Goal: Task Accomplishment & Management: Complete application form

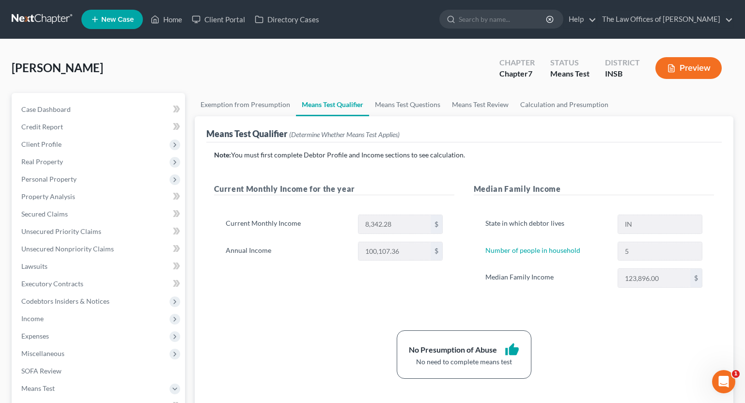
click at [44, 17] on link at bounding box center [43, 19] width 62 height 17
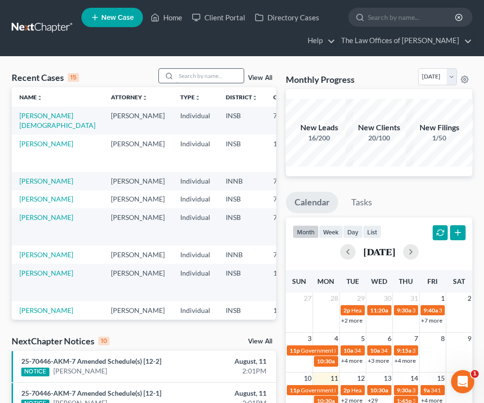
click at [204, 78] on input "search" at bounding box center [210, 76] width 68 height 14
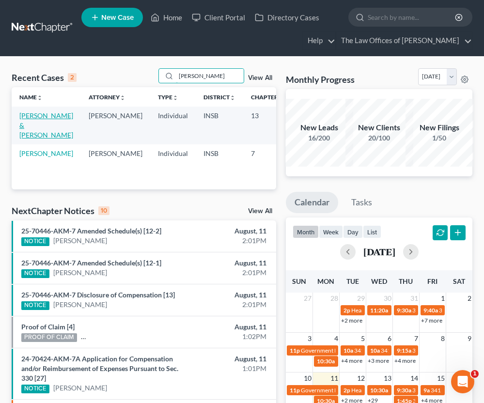
type input "roden"
click at [26, 125] on link "[PERSON_NAME] & [PERSON_NAME]" at bounding box center [46, 125] width 54 height 28
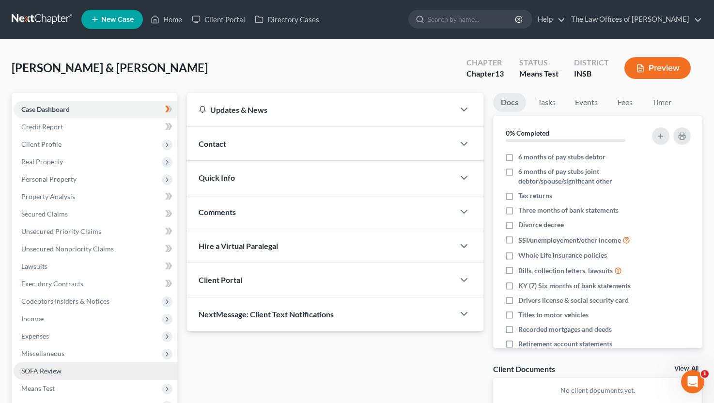
scroll to position [129, 0]
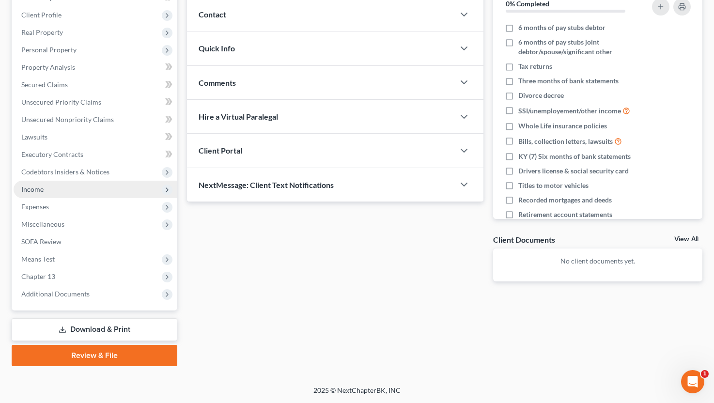
click at [52, 193] on span "Income" at bounding box center [96, 189] width 164 height 17
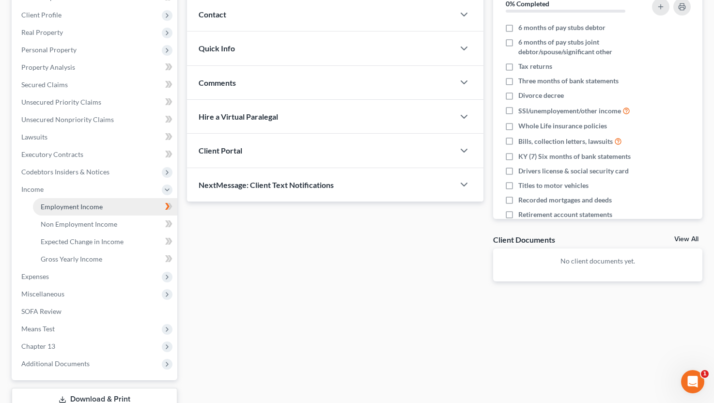
click at [52, 202] on span "Employment Income" at bounding box center [72, 206] width 62 height 8
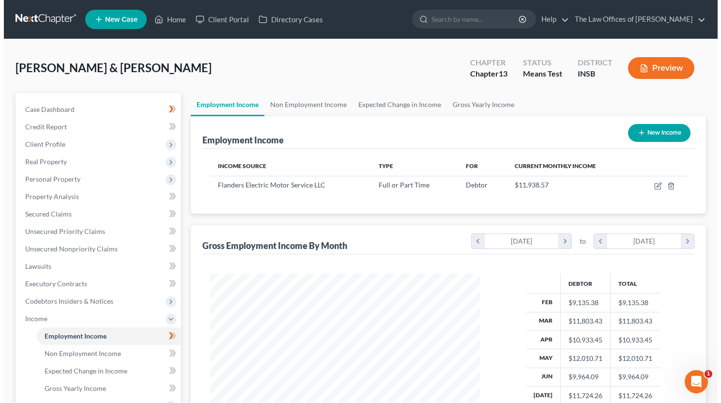
scroll to position [64, 0]
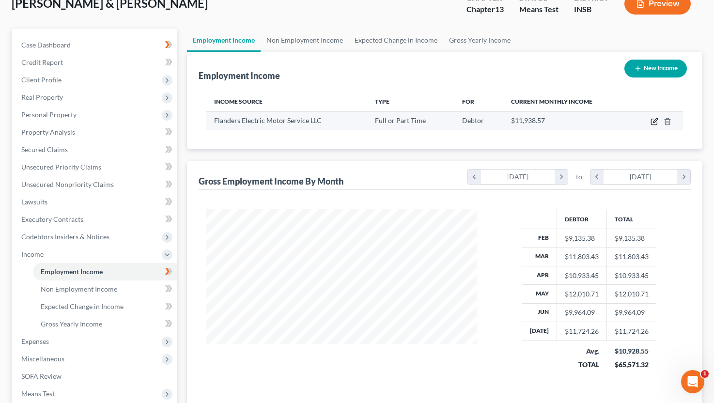
click at [655, 121] on icon "button" at bounding box center [655, 120] width 4 height 4
select select "0"
select select "15"
select select "2"
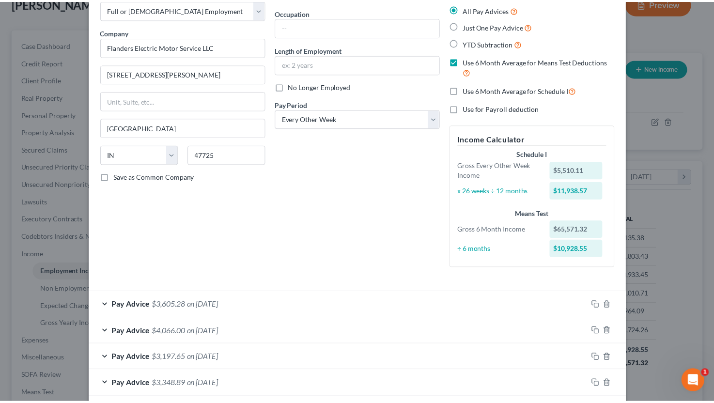
scroll to position [0, 0]
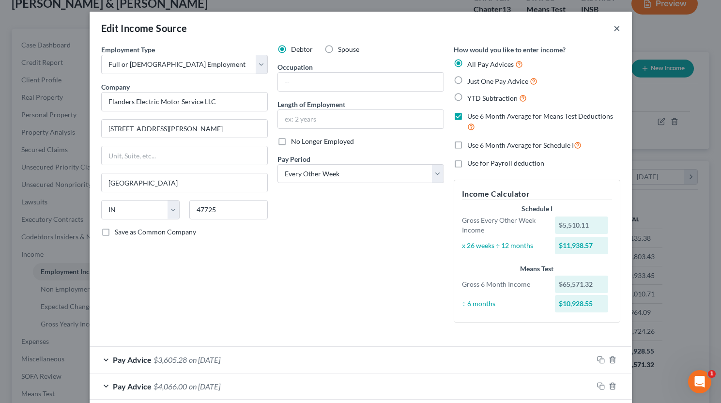
click at [614, 32] on button "×" at bounding box center [617, 28] width 7 height 12
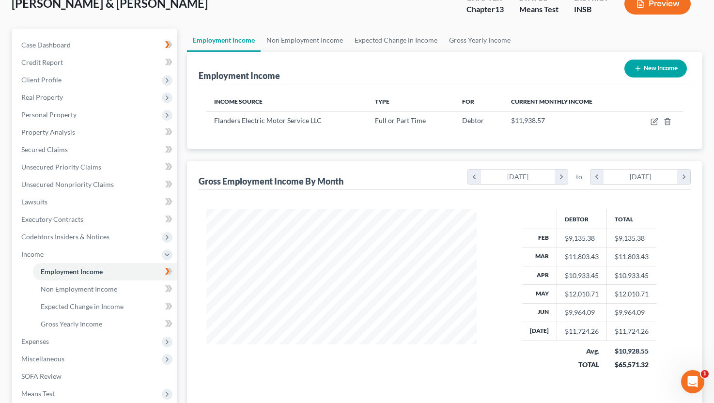
scroll to position [484162, 484046]
click at [95, 292] on span "Non Employment Income" at bounding box center [79, 289] width 77 height 8
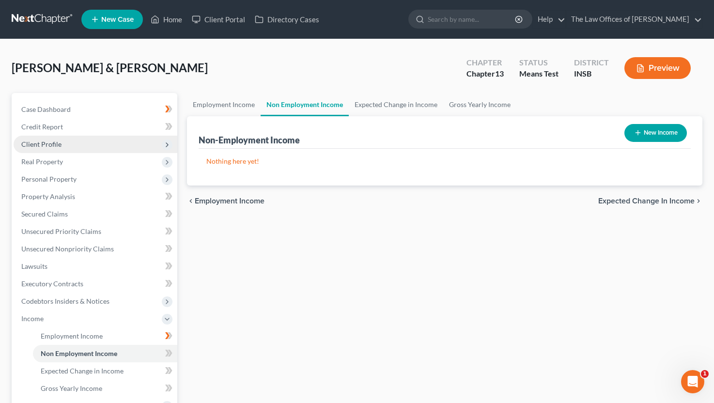
click at [53, 144] on span "Client Profile" at bounding box center [41, 144] width 40 height 8
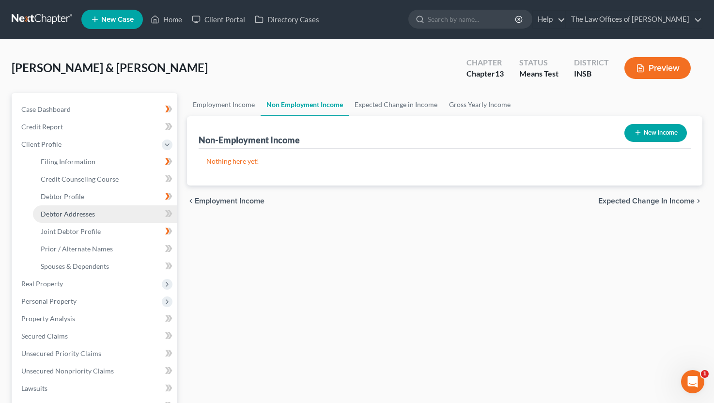
click at [69, 213] on span "Debtor Addresses" at bounding box center [68, 214] width 54 height 8
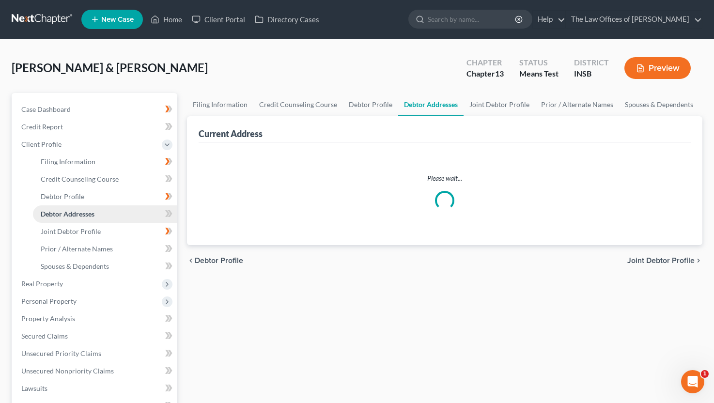
select select "0"
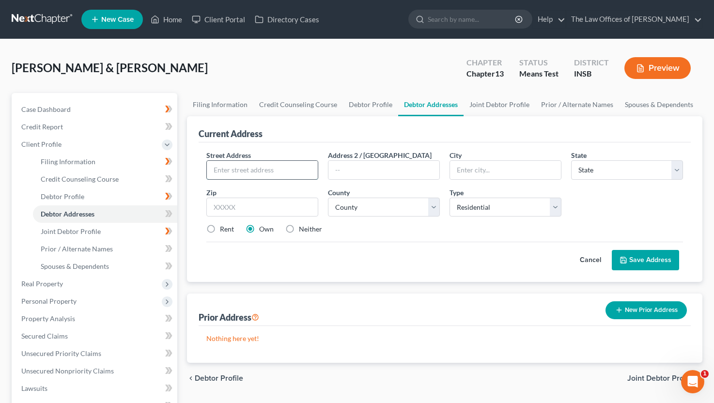
click at [221, 169] on input "text" at bounding box center [262, 170] width 111 height 18
type input "2275 Ra"
type input "47620"
click at [244, 171] on input "2275 Ra" at bounding box center [262, 170] width 111 height 18
type input "Mount Vernon"
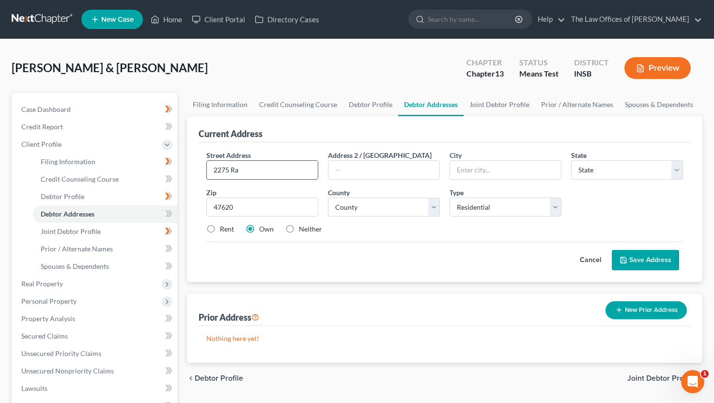
select select "15"
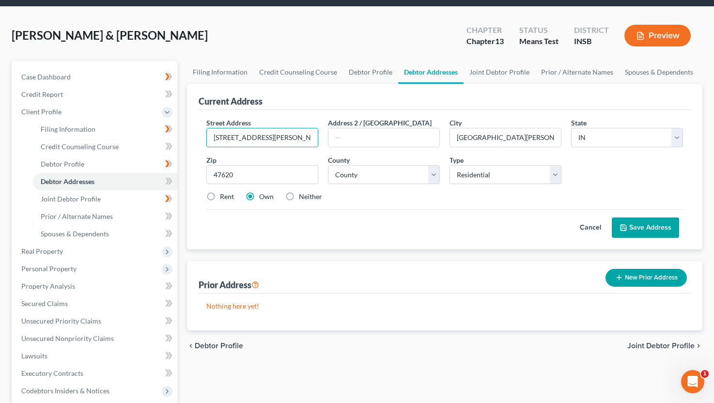
type input "2275 Ranes Rd"
click at [220, 198] on label "Rent" at bounding box center [227, 197] width 14 height 10
click at [224, 198] on input "Rent" at bounding box center [227, 195] width 6 height 6
radio input "true"
click at [639, 226] on button "Save Address" at bounding box center [645, 227] width 67 height 20
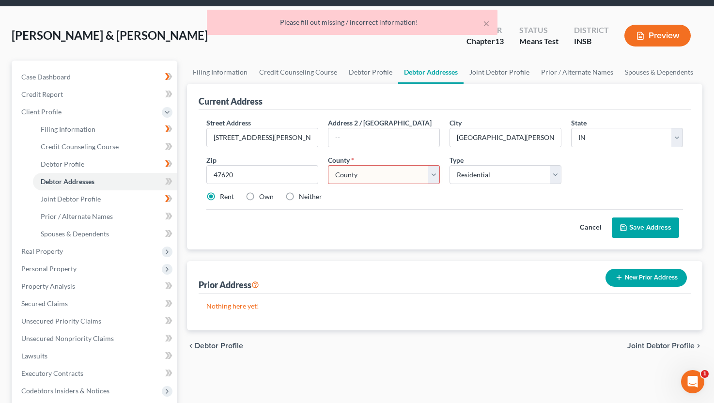
click at [363, 178] on select "County Adams County Allen County Bartholomew County Benton County Blackford Cou…" at bounding box center [384, 174] width 112 height 19
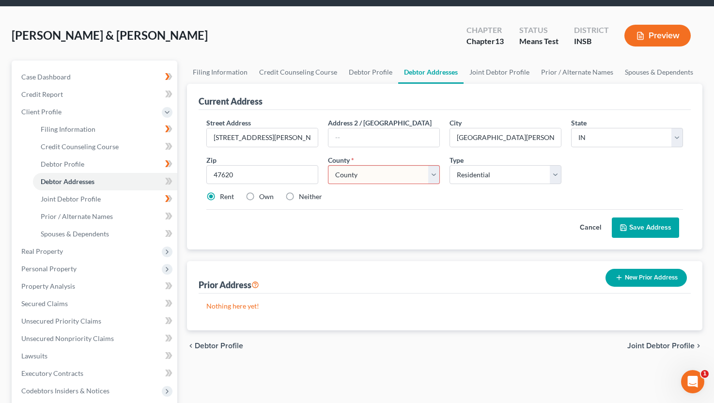
select select "64"
click at [328, 165] on select "County Adams County Allen County Bartholomew County Benton County Blackford Cou…" at bounding box center [384, 174] width 112 height 19
click at [672, 229] on button "Save Address" at bounding box center [645, 227] width 67 height 20
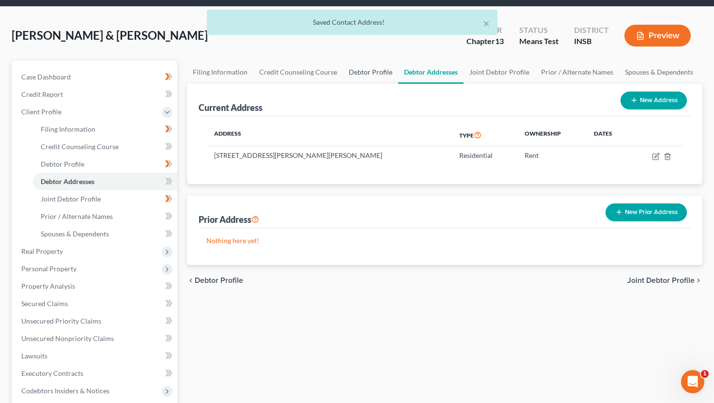
click at [344, 73] on link "Debtor Profile" at bounding box center [370, 72] width 55 height 23
select select "1"
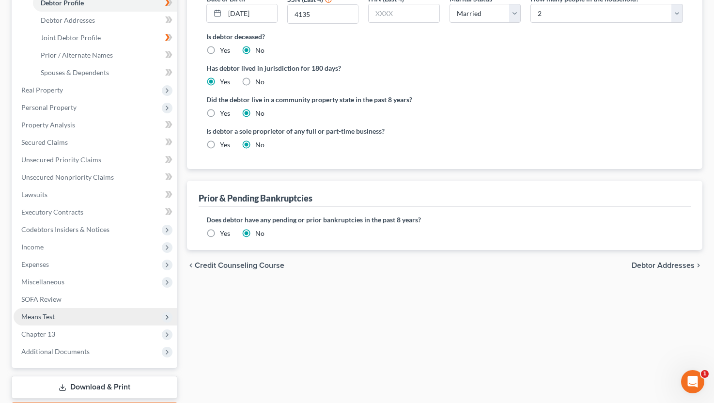
scroll to position [226, 0]
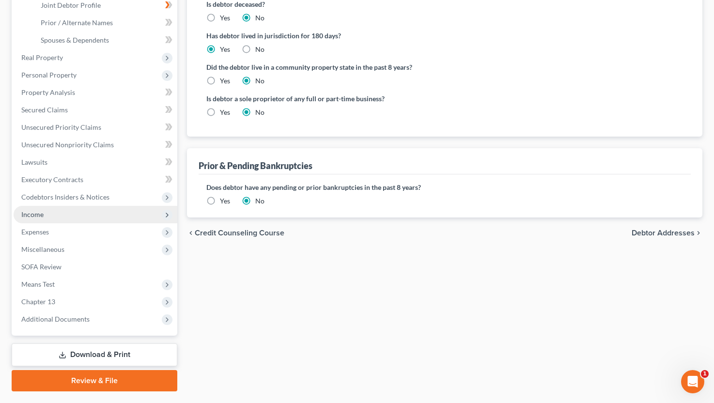
click at [47, 219] on span "Income" at bounding box center [96, 214] width 164 height 17
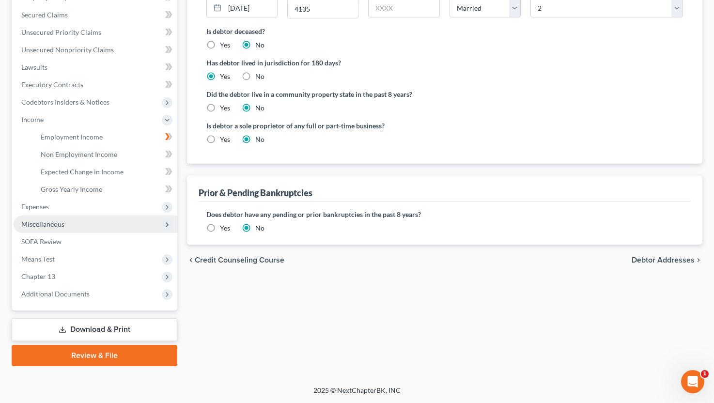
scroll to position [199, 0]
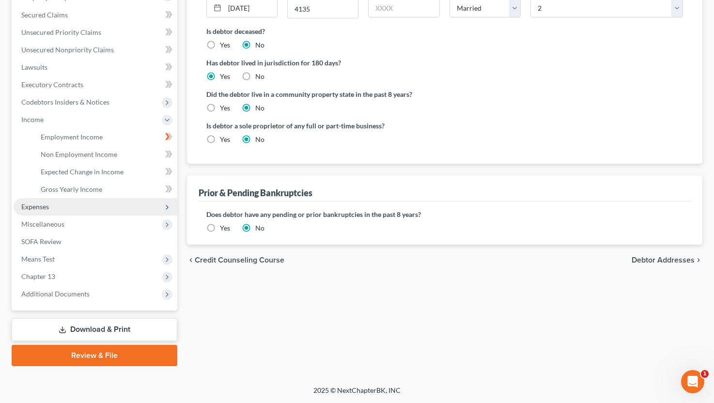
click at [50, 209] on span "Expenses" at bounding box center [96, 206] width 164 height 17
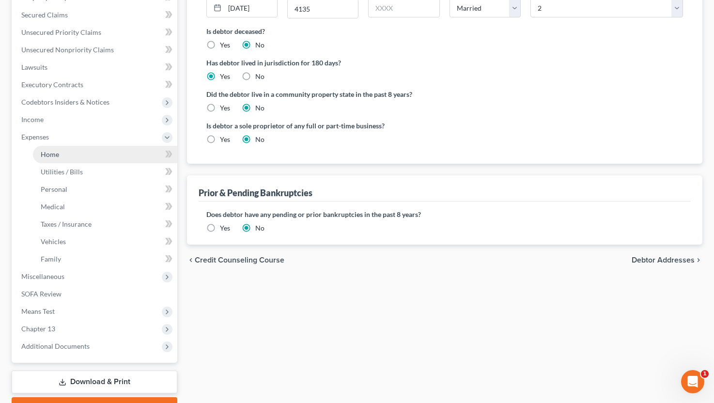
click at [64, 159] on link "Home" at bounding box center [105, 154] width 144 height 17
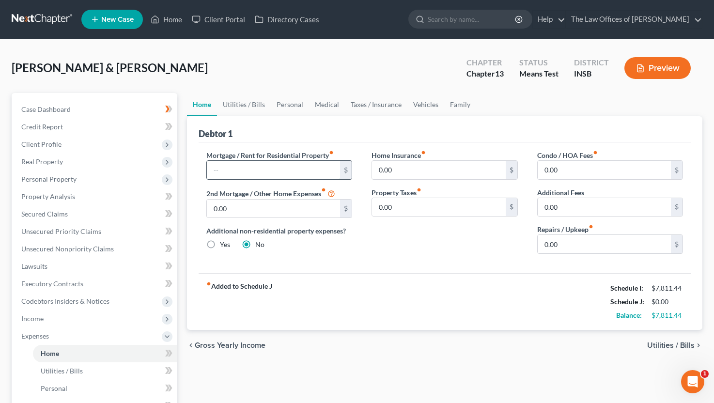
click at [249, 168] on input "text" at bounding box center [274, 170] width 134 height 18
type input "900.00"
click at [572, 244] on input "0.00" at bounding box center [605, 244] width 134 height 18
type input "100.00"
click at [245, 108] on link "Utilities / Bills" at bounding box center [244, 104] width 54 height 23
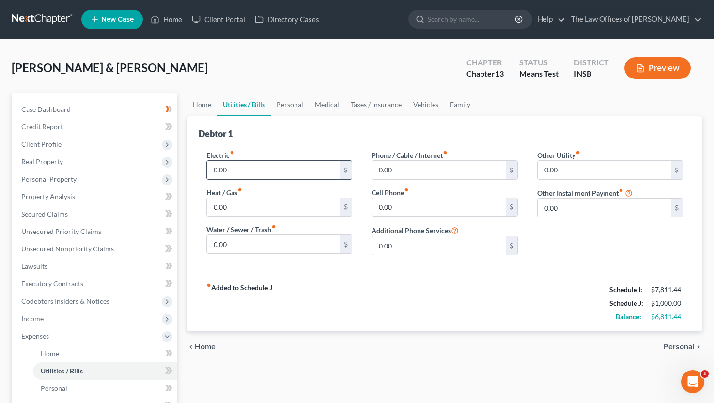
click at [243, 170] on input "0.00" at bounding box center [274, 170] width 134 height 18
type input "300.00"
click at [229, 210] on input "0.00" at bounding box center [274, 207] width 134 height 18
type input "100.00"
click at [408, 171] on input "0.00" at bounding box center [439, 170] width 134 height 18
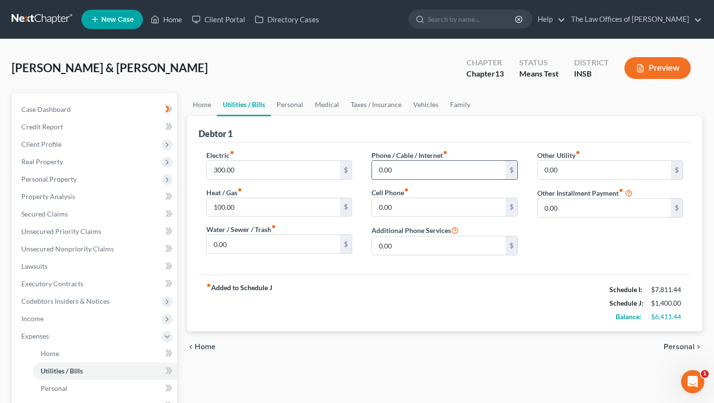
click at [397, 170] on input "0.00" at bounding box center [439, 170] width 134 height 18
type input "200.00"
type input "333.00"
click at [294, 110] on link "Personal" at bounding box center [290, 104] width 38 height 23
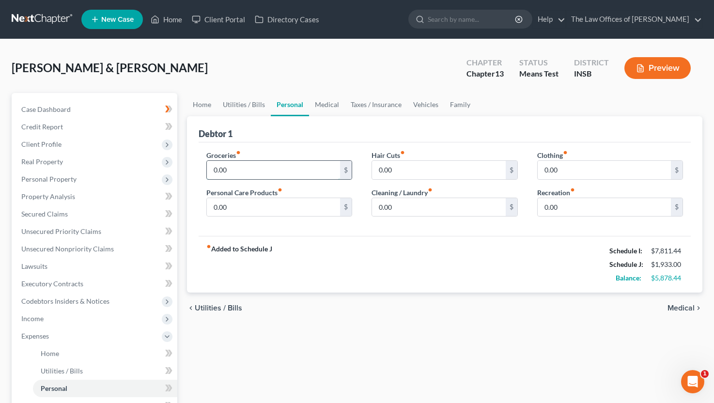
click at [232, 168] on input "0.00" at bounding box center [274, 170] width 134 height 18
type input "5"
type input "600.00"
type input "100.00"
type input "50.00"
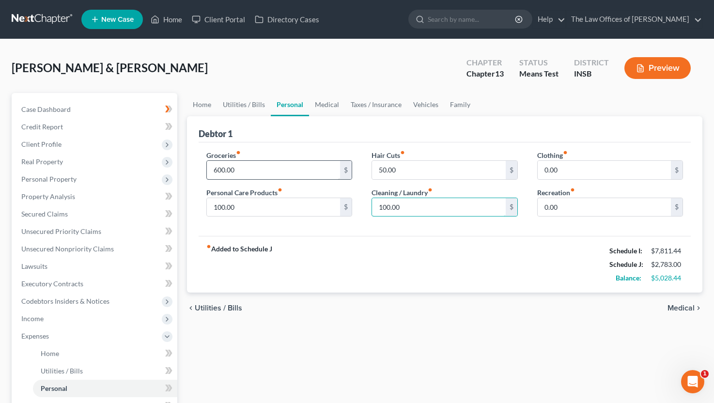
type input "100.00"
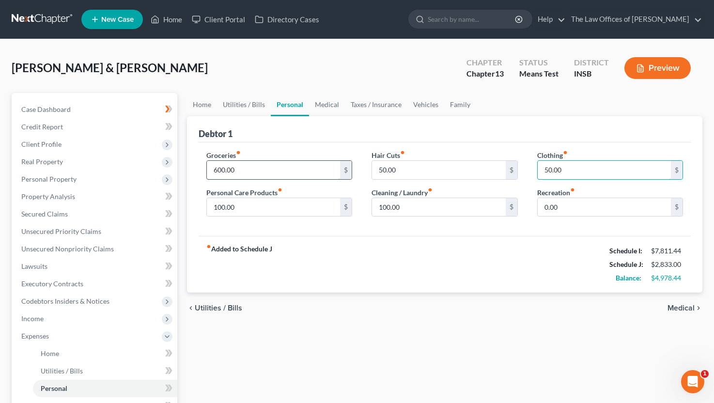
type input "50.00"
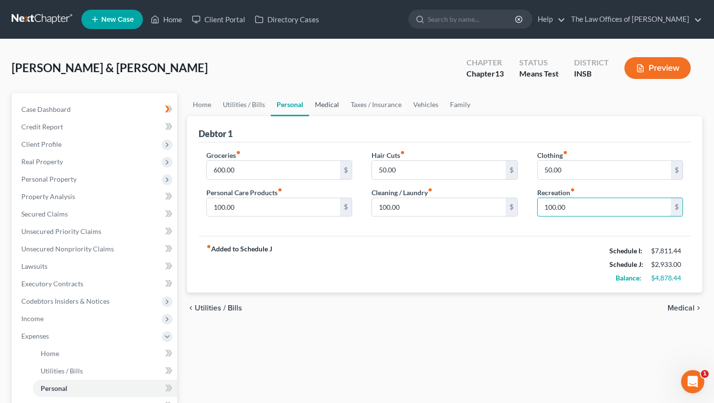
type input "100.00"
click at [322, 110] on link "Medical" at bounding box center [327, 104] width 36 height 23
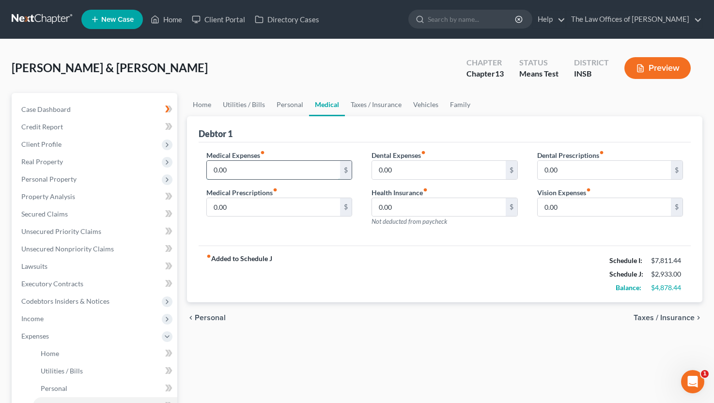
click at [261, 173] on input "0.00" at bounding box center [274, 170] width 134 height 18
type input "50.00"
click at [254, 207] on input "0.00" at bounding box center [274, 207] width 134 height 18
click at [261, 210] on input "0.00" at bounding box center [274, 207] width 134 height 18
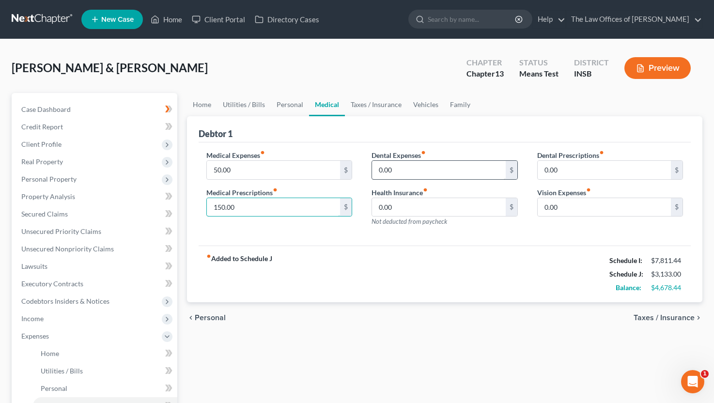
type input "150.00"
click at [429, 162] on input "0.00" at bounding box center [439, 170] width 134 height 18
click at [588, 216] on input "0.00" at bounding box center [605, 207] width 134 height 18
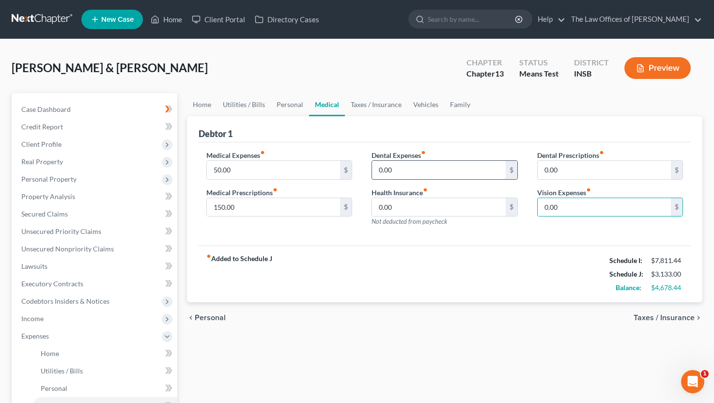
click at [416, 175] on input "0.00" at bounding box center [439, 170] width 134 height 18
click at [565, 205] on input "0.00" at bounding box center [605, 207] width 134 height 18
click at [490, 248] on div "fiber_manual_record Added to Schedule J Schedule I: $7,811.44 Schedule J: $3,13…" at bounding box center [445, 274] width 493 height 57
click at [590, 208] on input "0.00" at bounding box center [605, 207] width 134 height 18
type input "30.00"
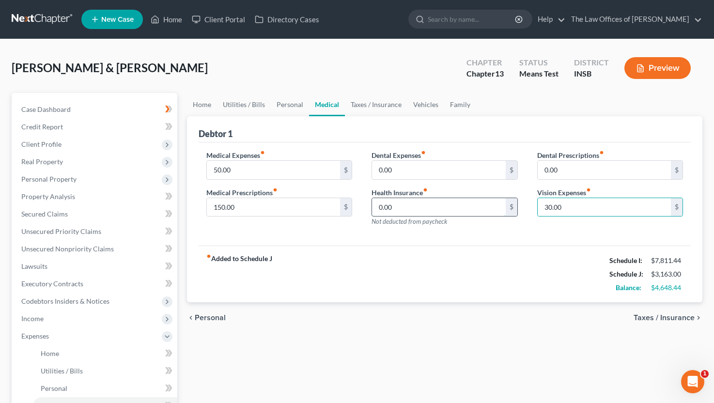
click at [393, 206] on input "0.00" at bounding box center [439, 207] width 134 height 18
click at [413, 210] on input "0.00" at bounding box center [439, 207] width 134 height 18
click at [364, 110] on link "Taxes / Insurance" at bounding box center [376, 104] width 62 height 23
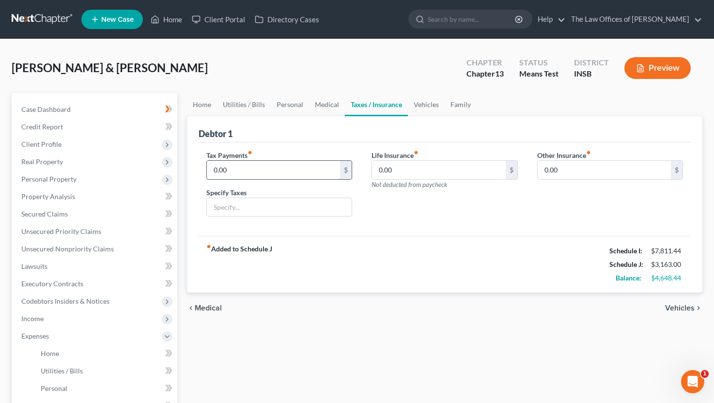
click at [265, 166] on input "0.00" at bounding box center [274, 170] width 134 height 18
click at [397, 173] on input "0.00" at bounding box center [439, 170] width 134 height 18
click at [430, 112] on link "Vehicles" at bounding box center [426, 104] width 37 height 23
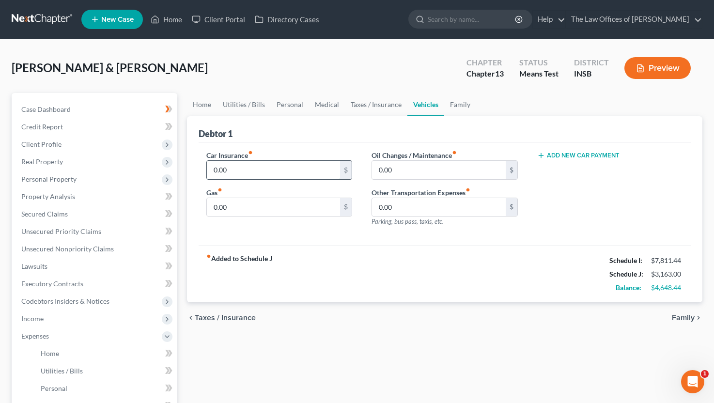
click at [279, 172] on input "0.00" at bounding box center [274, 170] width 134 height 18
type input "200.00"
click at [597, 220] on div "Add New Car Payment" at bounding box center [610, 192] width 166 height 84
click at [574, 157] on button "Add New Car Payment" at bounding box center [578, 156] width 82 height 8
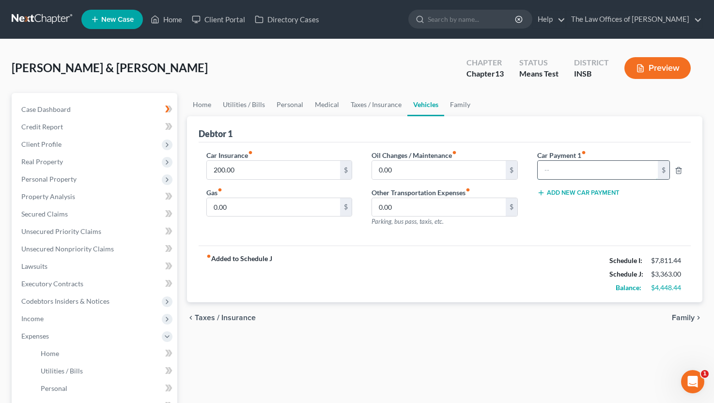
click at [569, 174] on input "text" at bounding box center [598, 170] width 121 height 18
click at [553, 161] on input "text" at bounding box center [598, 170] width 121 height 18
type input "996.00"
click at [559, 190] on button "Add New Car Payment" at bounding box center [578, 193] width 82 height 8
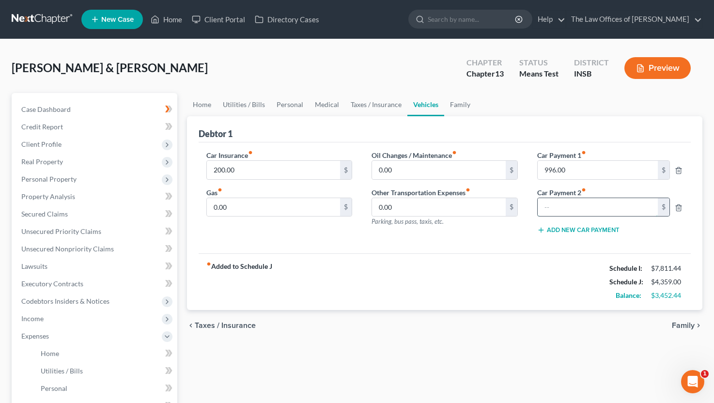
click at [620, 202] on input "text" at bounding box center [598, 207] width 121 height 18
type input "600.00"
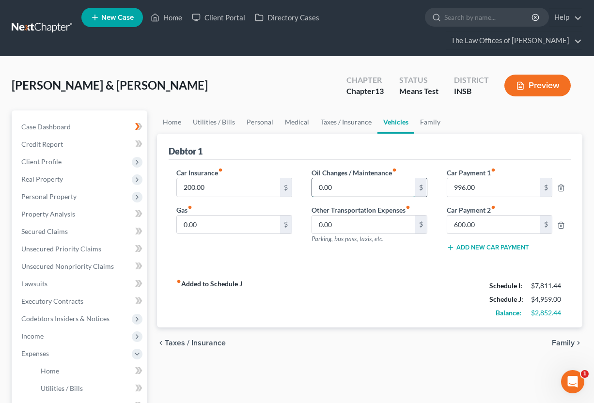
click at [325, 185] on input "0.00" at bounding box center [364, 187] width 104 height 18
type input "100.00"
click at [224, 227] on input "0.00" at bounding box center [229, 225] width 104 height 18
type input "400.00"
click at [419, 125] on link "Family" at bounding box center [430, 121] width 32 height 23
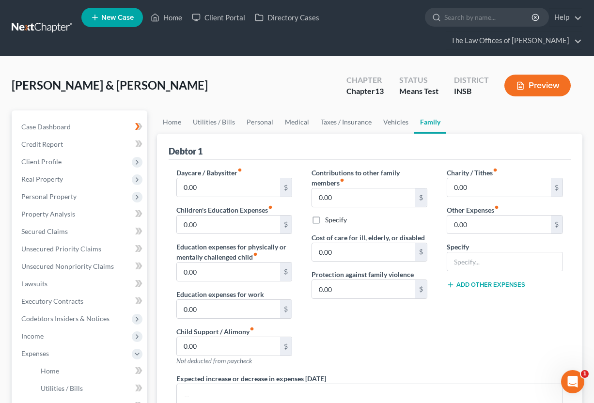
scroll to position [129, 0]
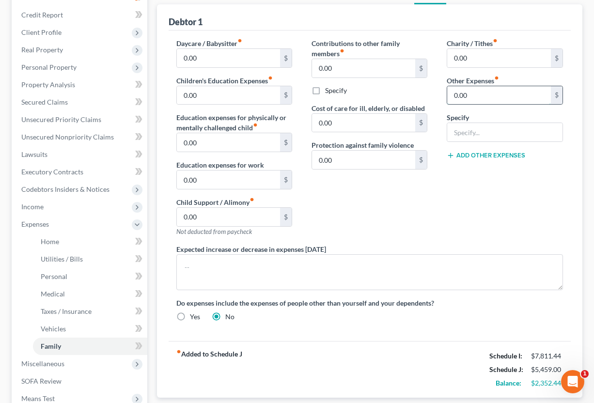
click at [468, 96] on input "0.00" at bounding box center [499, 95] width 104 height 18
type input "100.00"
click at [464, 133] on input "text" at bounding box center [504, 132] width 115 height 18
type input "Pet Expenses"
click at [455, 53] on input "0.00" at bounding box center [499, 58] width 104 height 18
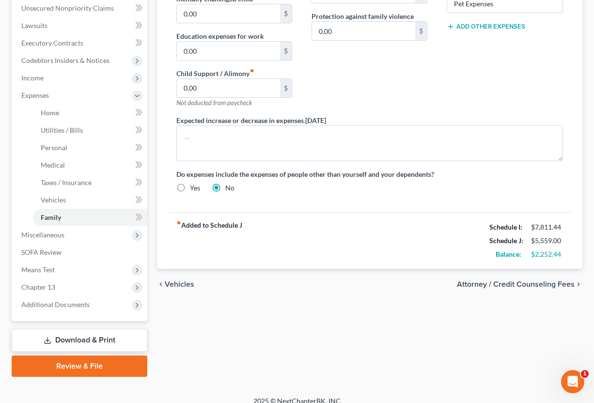
scroll to position [97, 0]
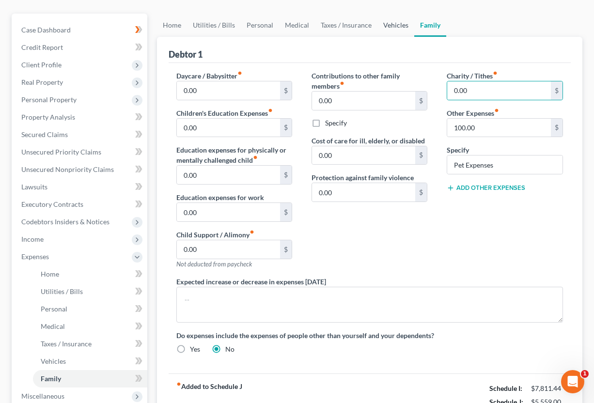
click at [391, 30] on link "Vehicles" at bounding box center [395, 25] width 37 height 23
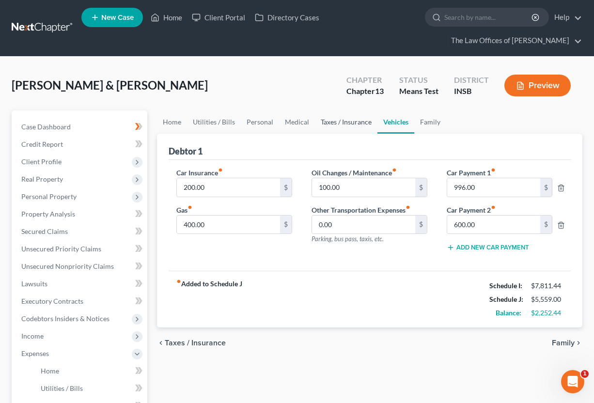
click at [344, 123] on link "Taxes / Insurance" at bounding box center [346, 121] width 62 height 23
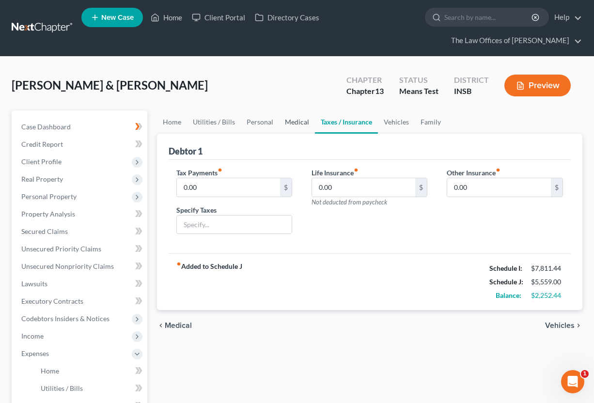
click at [296, 124] on link "Medical" at bounding box center [297, 121] width 36 height 23
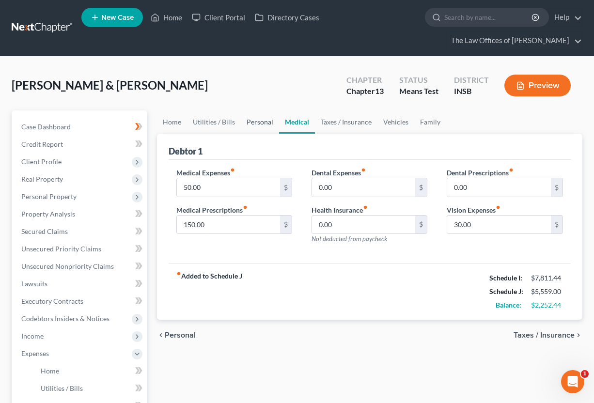
click at [266, 124] on link "Personal" at bounding box center [260, 121] width 38 height 23
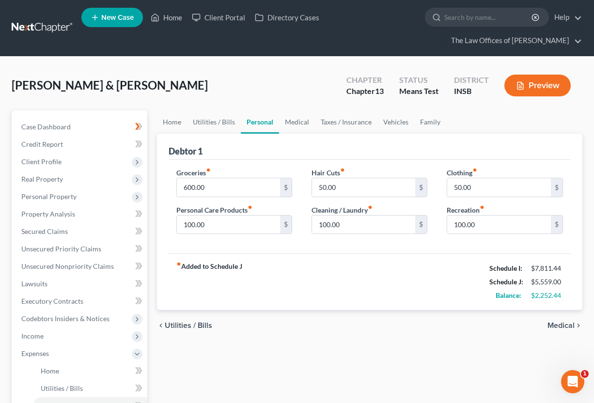
scroll to position [258, 0]
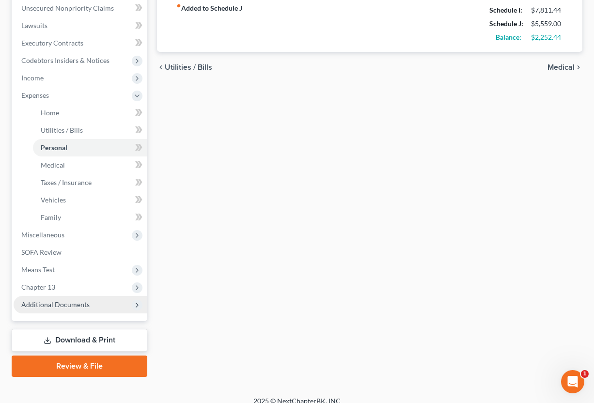
click at [59, 297] on span "Additional Documents" at bounding box center [81, 304] width 134 height 17
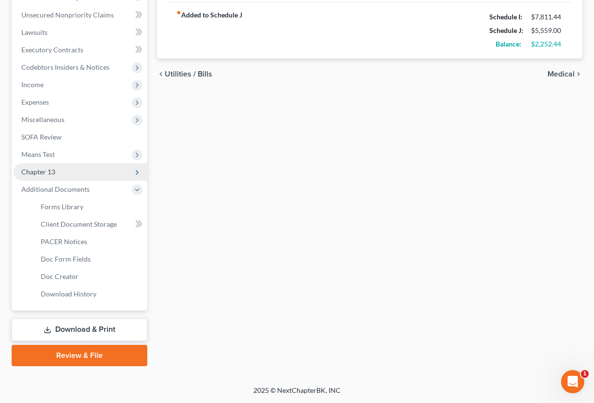
click at [41, 168] on span "Chapter 13" at bounding box center [38, 172] width 34 height 8
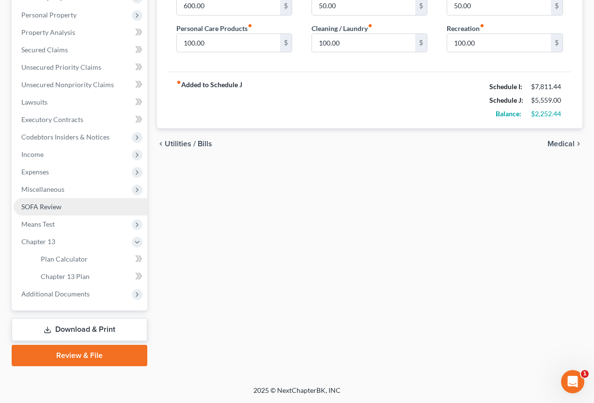
scroll to position [182, 0]
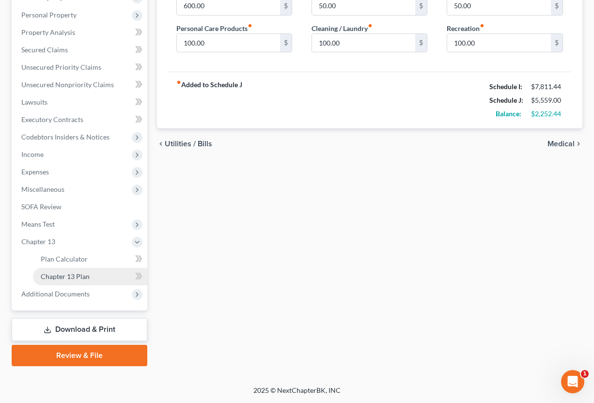
click at [66, 276] on span "Chapter 13 Plan" at bounding box center [65, 276] width 49 height 8
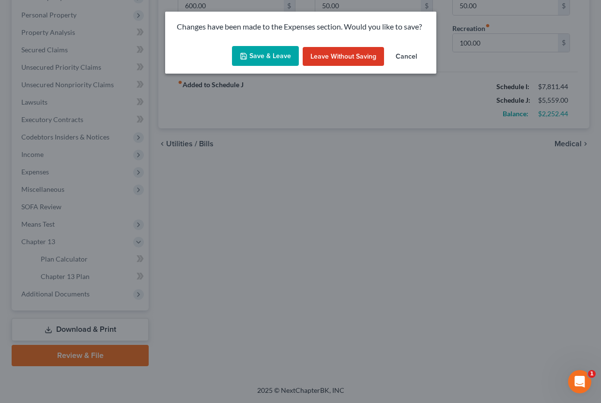
click at [404, 57] on button "Cancel" at bounding box center [406, 56] width 37 height 19
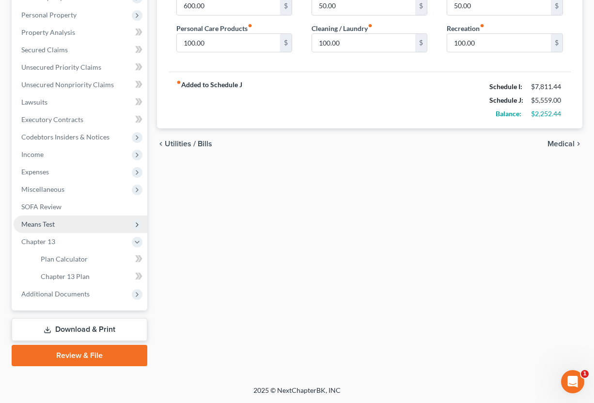
click at [37, 227] on span "Means Test" at bounding box center [37, 224] width 33 height 8
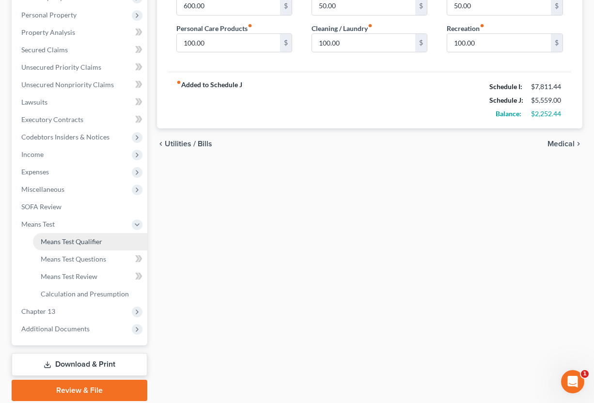
click at [59, 246] on link "Means Test Qualifier" at bounding box center [90, 241] width 114 height 17
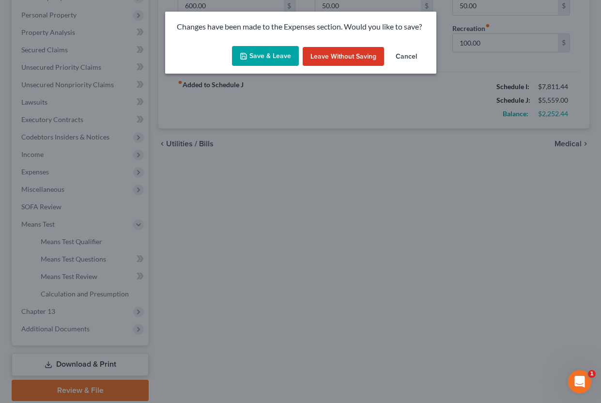
click at [262, 50] on button "Save & Leave" at bounding box center [265, 56] width 67 height 20
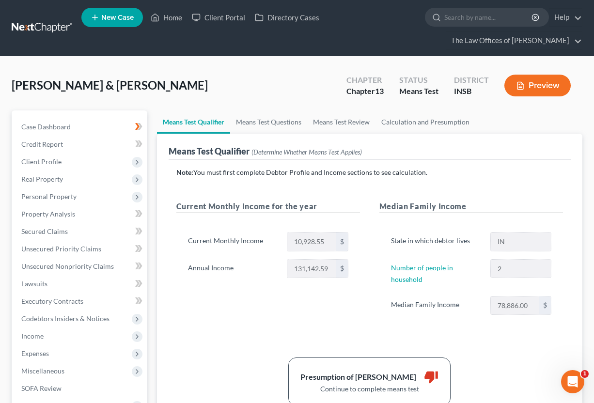
scroll to position [97, 0]
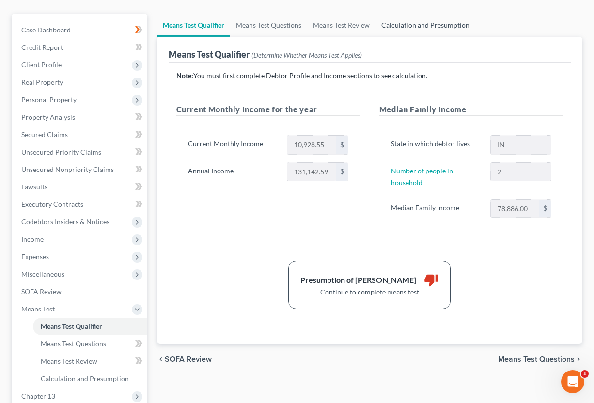
click at [390, 27] on link "Calculation and Presumption" at bounding box center [425, 25] width 100 height 23
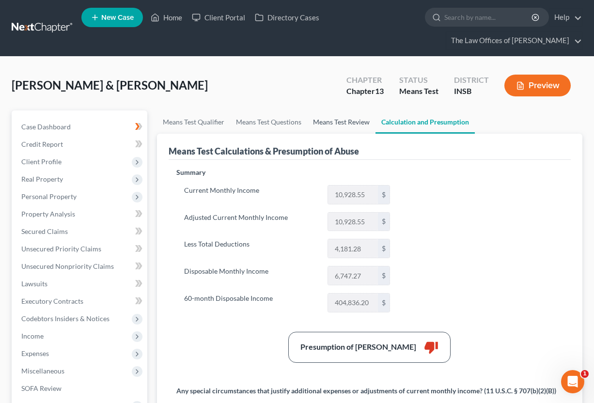
click at [343, 124] on link "Means Test Review" at bounding box center [341, 121] width 68 height 23
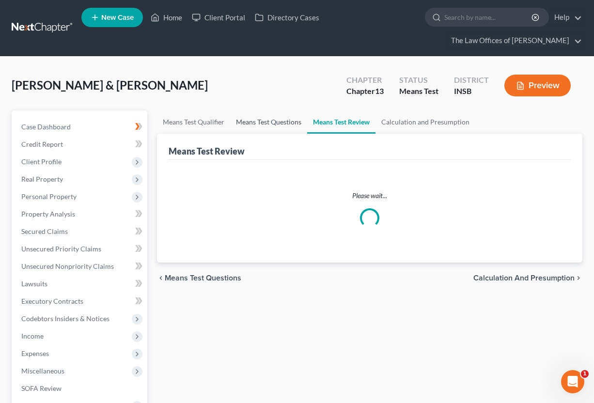
click at [278, 120] on link "Means Test Questions" at bounding box center [268, 121] width 77 height 23
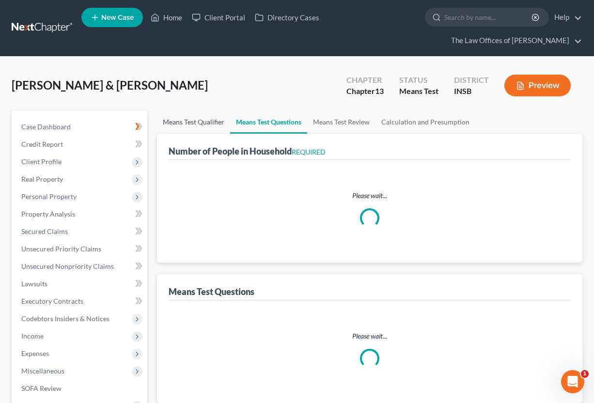
select select "0"
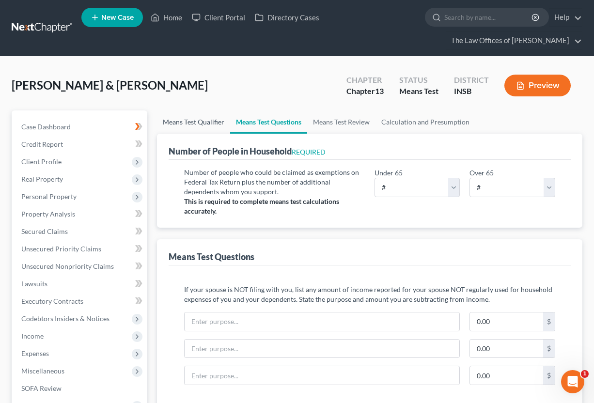
click at [195, 123] on link "Means Test Qualifier" at bounding box center [193, 121] width 73 height 23
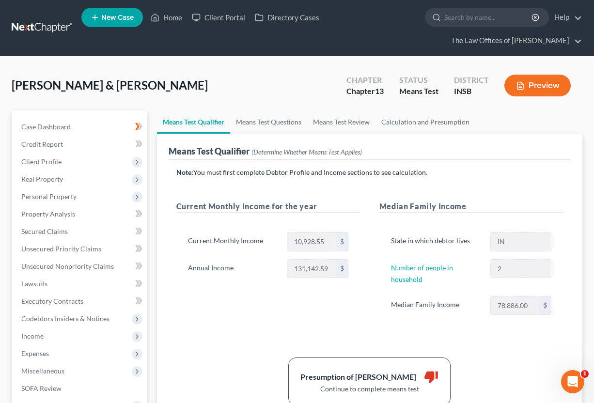
scroll to position [161, 0]
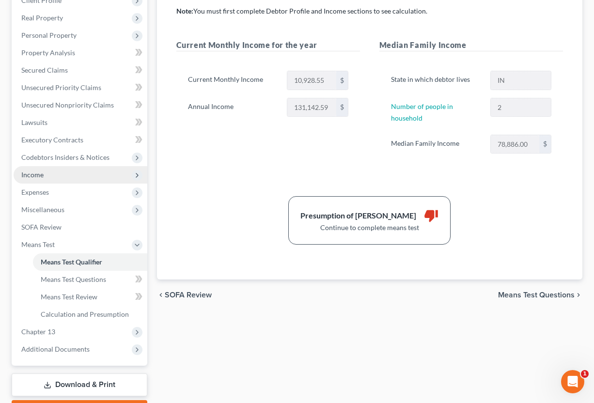
click at [42, 178] on span "Income" at bounding box center [32, 174] width 22 height 8
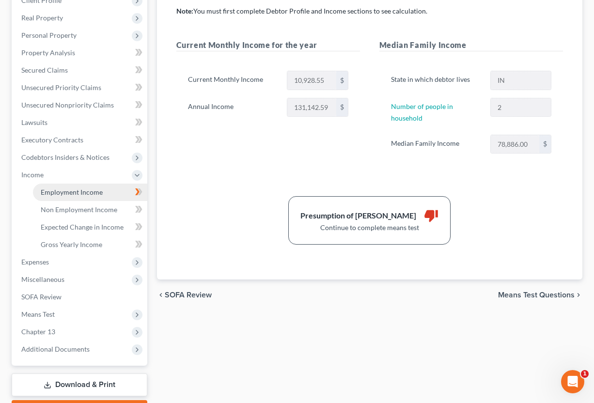
click at [47, 190] on span "Employment Income" at bounding box center [72, 192] width 62 height 8
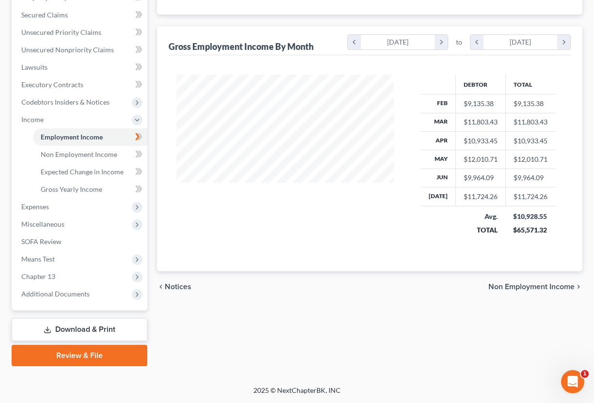
scroll to position [23, 0]
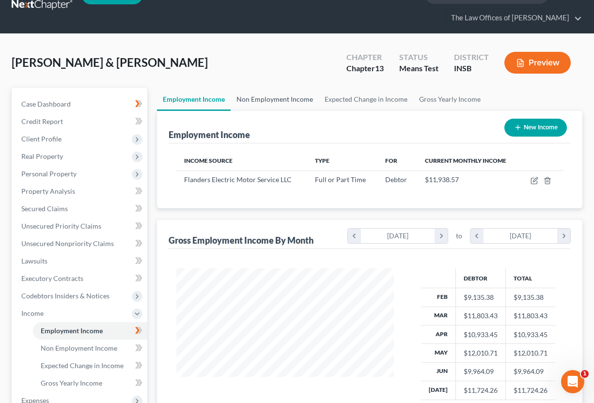
click at [282, 98] on link "Non Employment Income" at bounding box center [275, 99] width 88 height 23
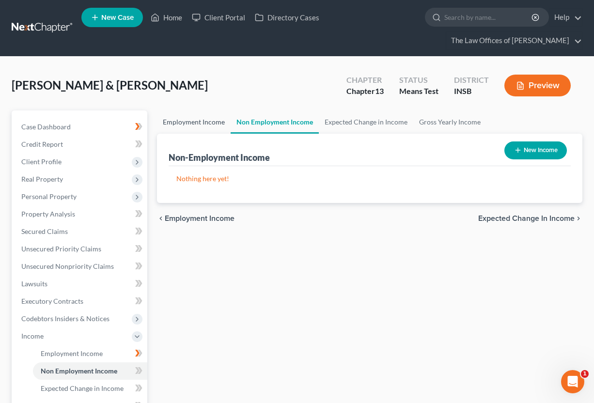
click at [206, 125] on link "Employment Income" at bounding box center [194, 121] width 74 height 23
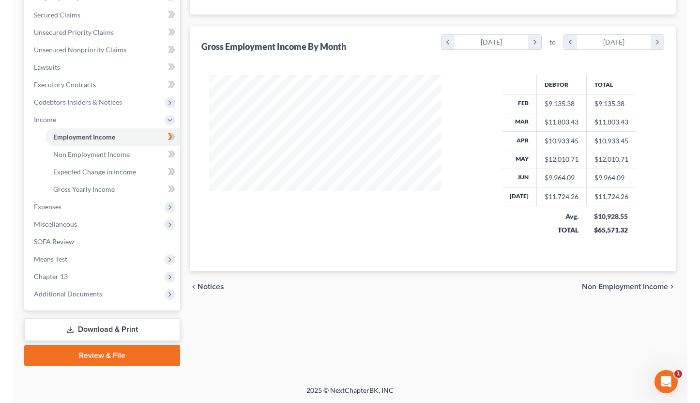
scroll to position [174, 284]
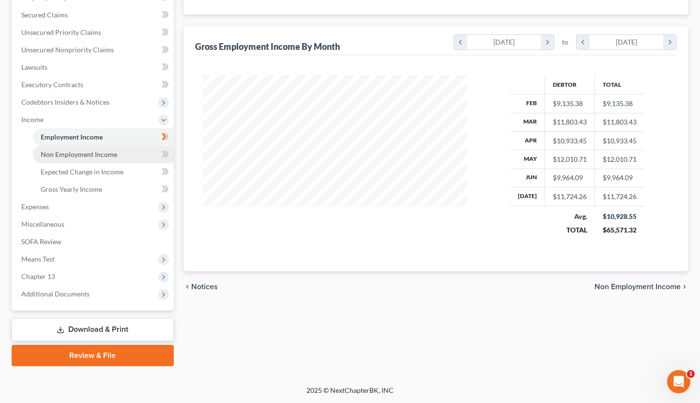
click at [95, 154] on span "Non Employment Income" at bounding box center [79, 154] width 77 height 8
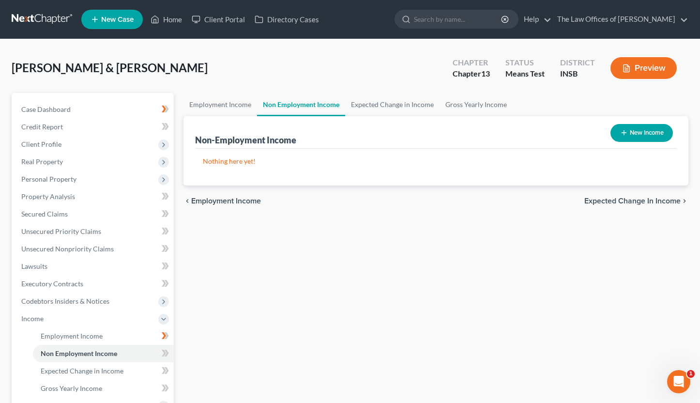
scroll to position [161, 0]
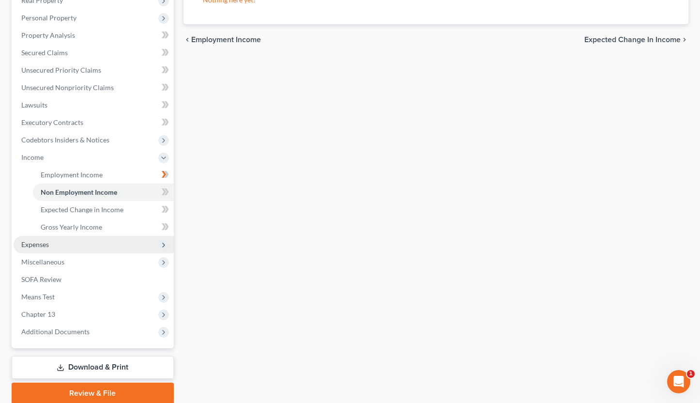
click at [47, 251] on span "Expenses" at bounding box center [94, 244] width 160 height 17
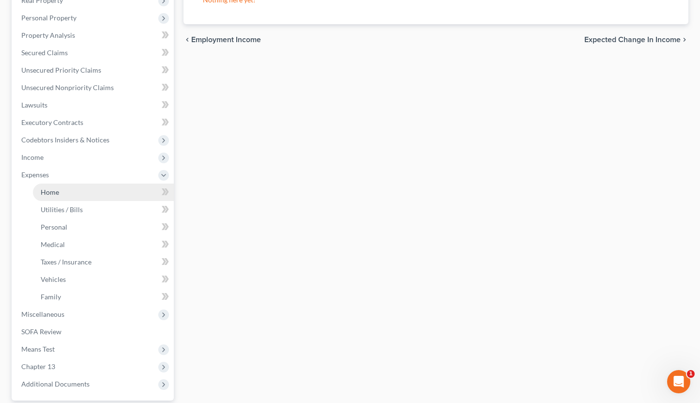
click at [69, 198] on link "Home" at bounding box center [103, 192] width 141 height 17
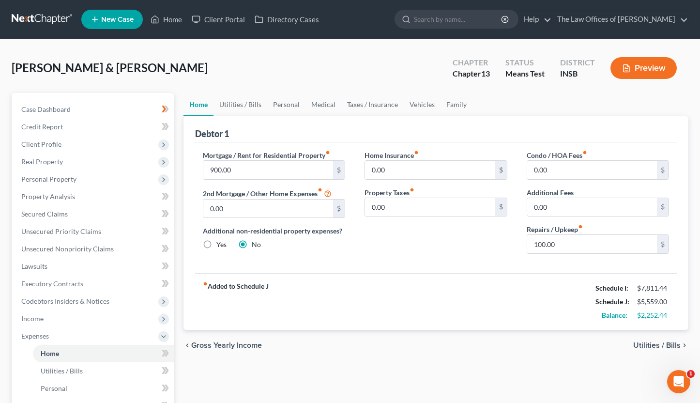
click at [124, 47] on div "Rodenberg, John & Kimberley Upgraded Chapter Chapter 13 Status Means Test Distr…" at bounding box center [350, 338] width 700 height 598
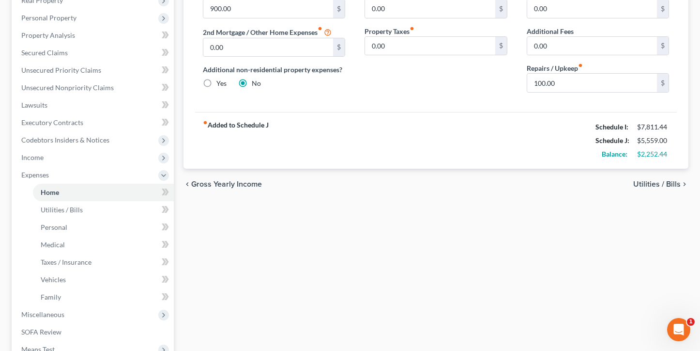
scroll to position [226, 0]
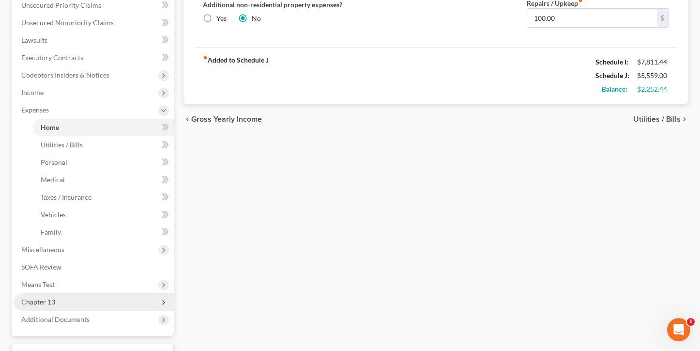
click at [57, 298] on span "Chapter 13" at bounding box center [94, 301] width 160 height 17
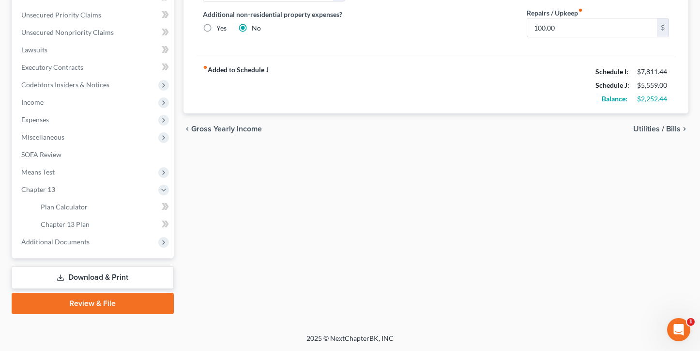
scroll to position [216, 0]
click at [77, 208] on span "Plan Calculator" at bounding box center [64, 206] width 47 height 8
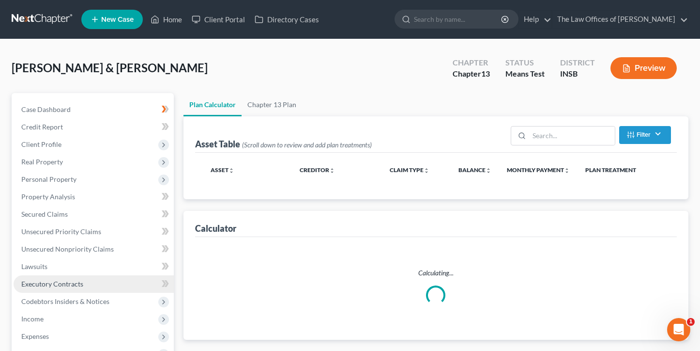
scroll to position [129, 0]
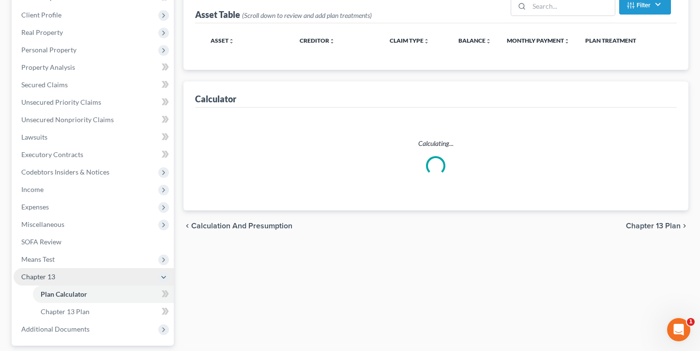
select select "59"
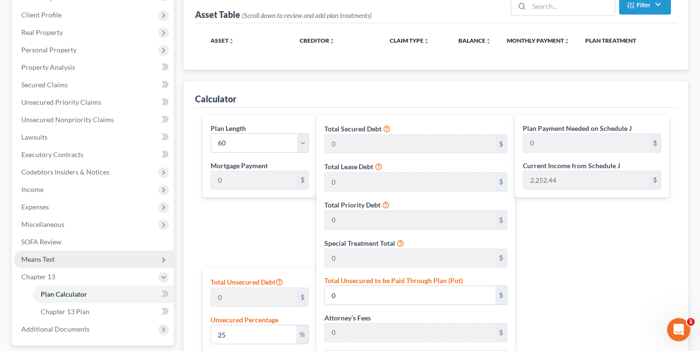
click at [54, 260] on span "Means Test" at bounding box center [37, 259] width 33 height 8
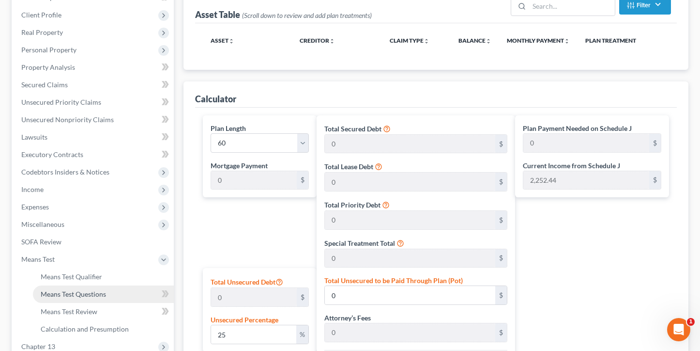
click at [63, 292] on span "Means Test Questions" at bounding box center [73, 294] width 65 height 8
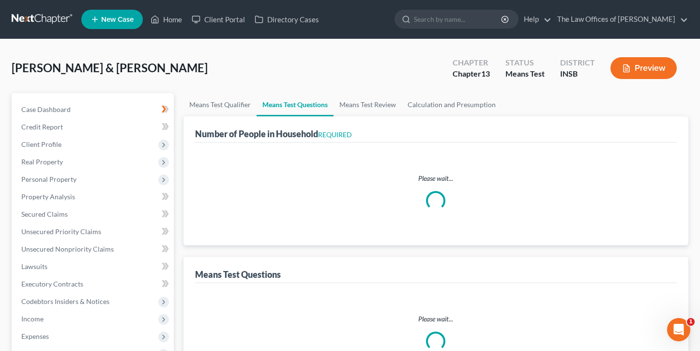
select select "0"
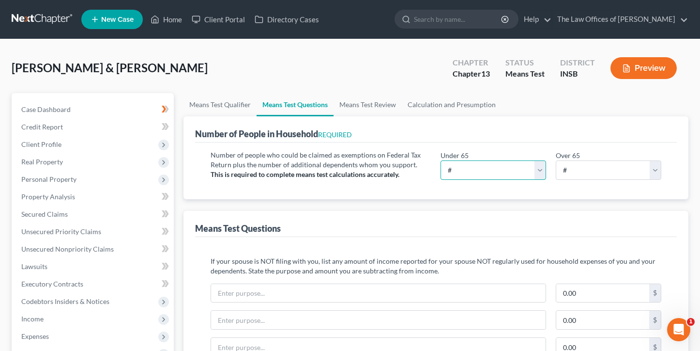
click at [496, 167] on select "# 0 1 2 3 4 5 6 7 8 9 10" at bounding box center [494, 169] width 106 height 19
click at [72, 32] on nav "Home New Case Client Portal Directory Cases The Law Offices of Dax J. Miller to…" at bounding box center [350, 19] width 700 height 39
click at [466, 166] on select "# 0 1 2 3 4 5 6 7 8 9 10" at bounding box center [494, 169] width 106 height 19
select select "2"
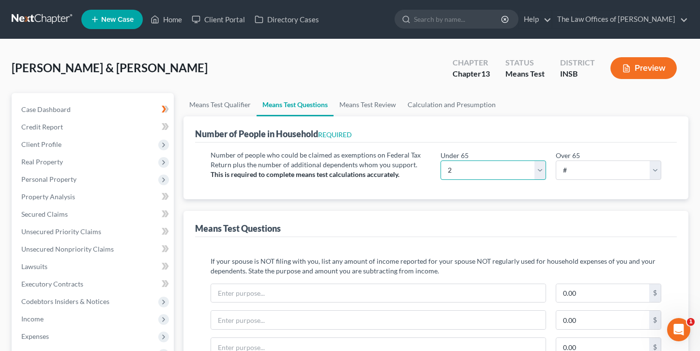
click at [441, 160] on select "# 0 1 2 3 4 5 6 7 8 9 10" at bounding box center [494, 169] width 106 height 19
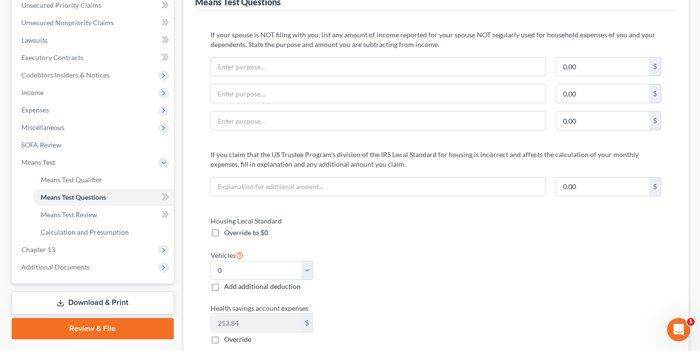
scroll to position [291, 0]
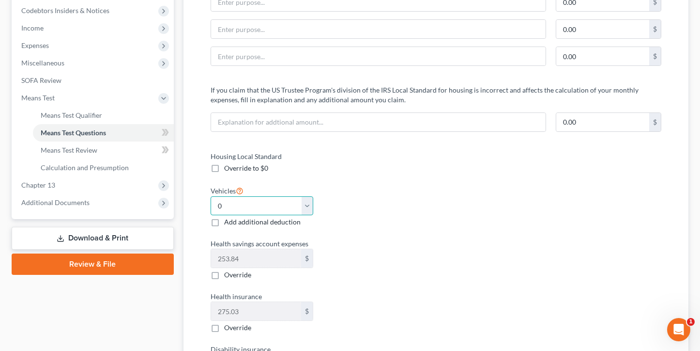
click at [263, 207] on select "Select 0 1 2 3 4 5" at bounding box center [262, 205] width 103 height 19
select select "2"
click at [211, 196] on select "Select 0 1 2 3 4 5" at bounding box center [262, 205] width 103 height 19
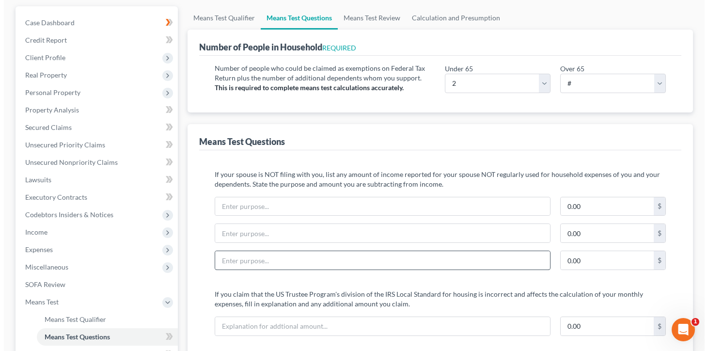
scroll to position [0, 0]
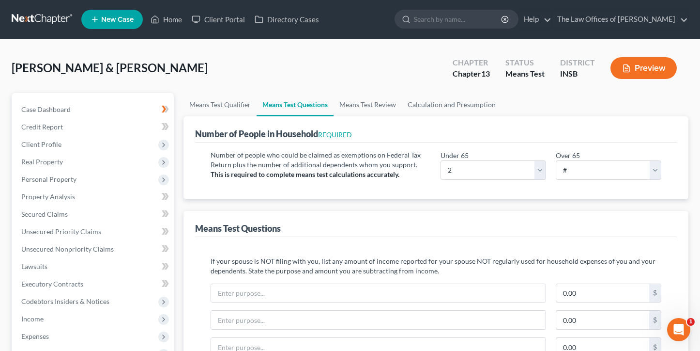
click at [633, 74] on button "Preview" at bounding box center [644, 68] width 66 height 22
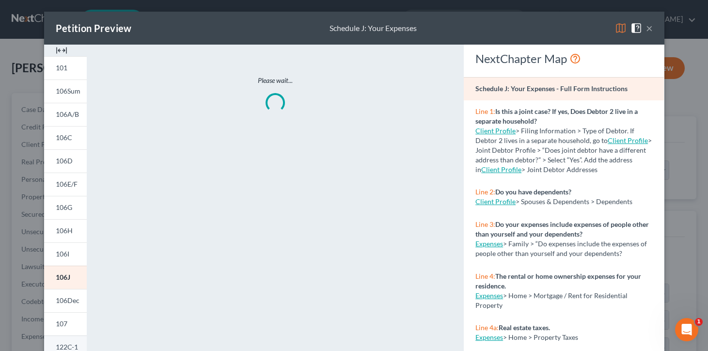
scroll to position [64, 0]
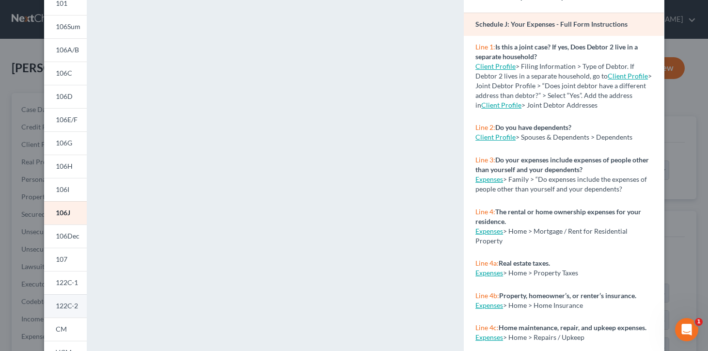
click at [65, 300] on link "122C-2" at bounding box center [65, 305] width 43 height 23
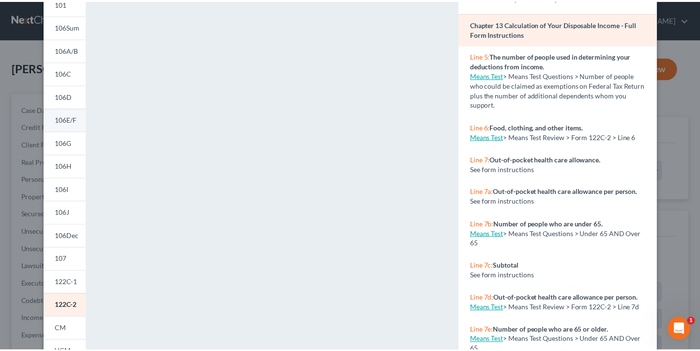
scroll to position [0, 0]
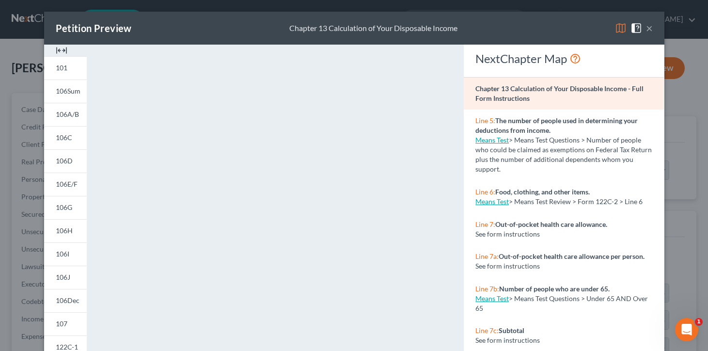
click at [646, 28] on button "×" at bounding box center [649, 28] width 7 height 12
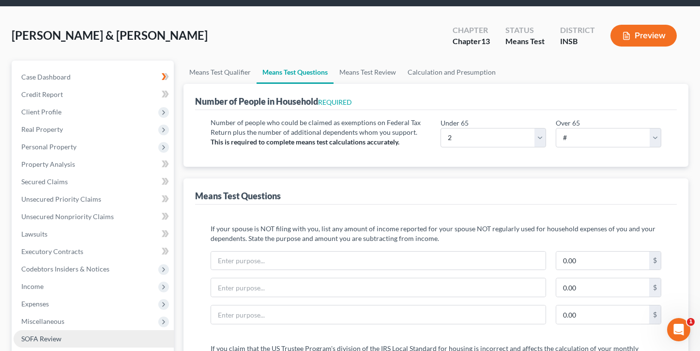
scroll to position [129, 0]
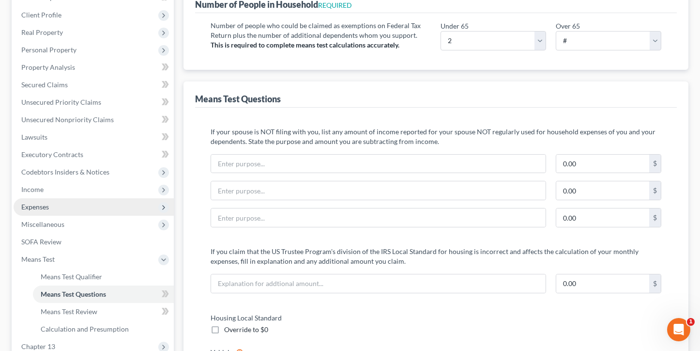
click at [44, 206] on span "Expenses" at bounding box center [35, 206] width 28 height 8
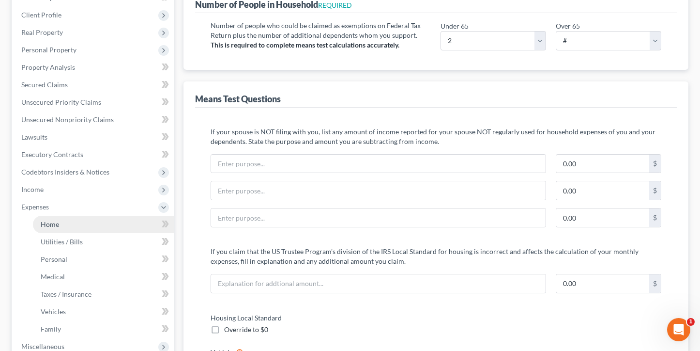
click at [59, 224] on link "Home" at bounding box center [103, 224] width 141 height 17
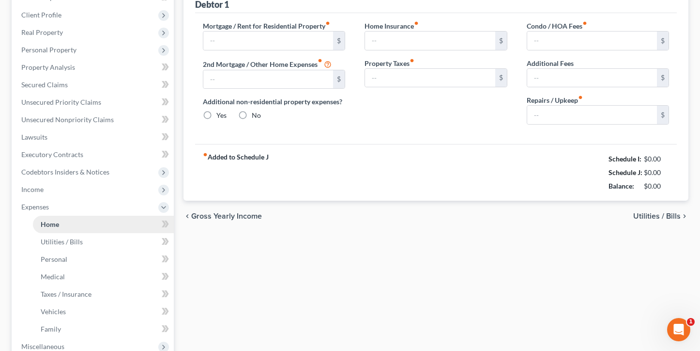
type input "900.00"
type input "0.00"
radio input "true"
type input "0.00"
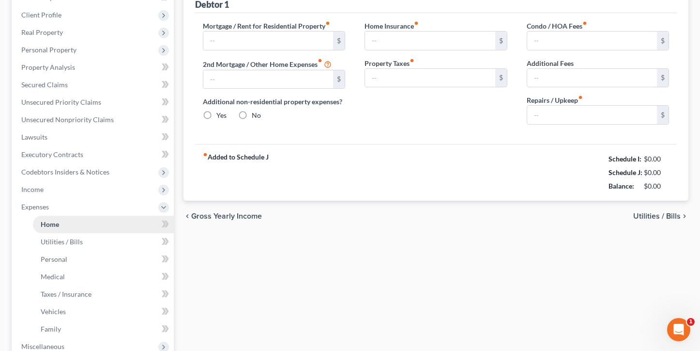
type input "0.00"
type input "100.00"
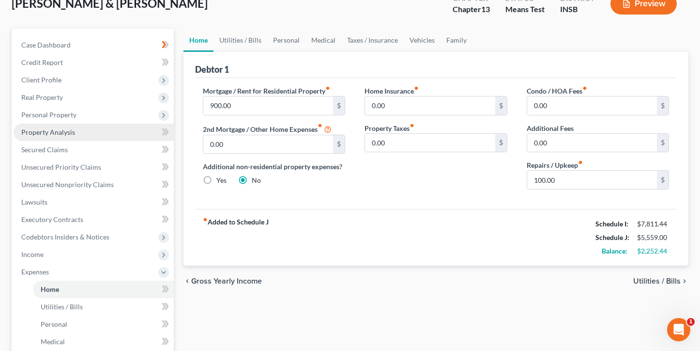
scroll to position [304, 0]
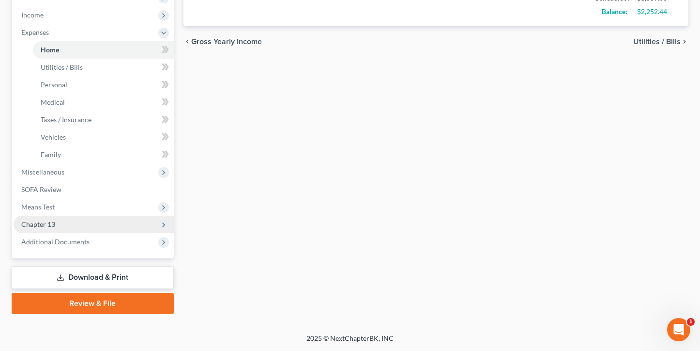
click at [62, 223] on span "Chapter 13" at bounding box center [94, 224] width 160 height 17
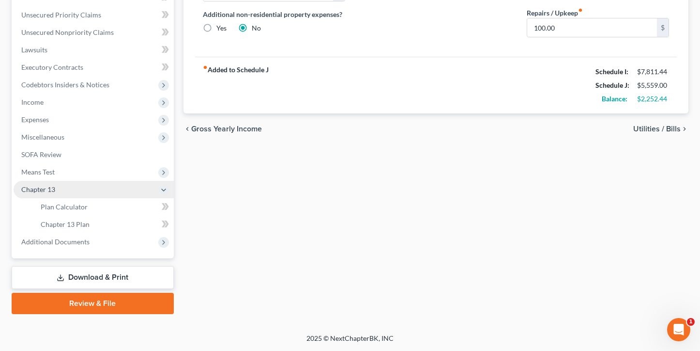
scroll to position [216, 0]
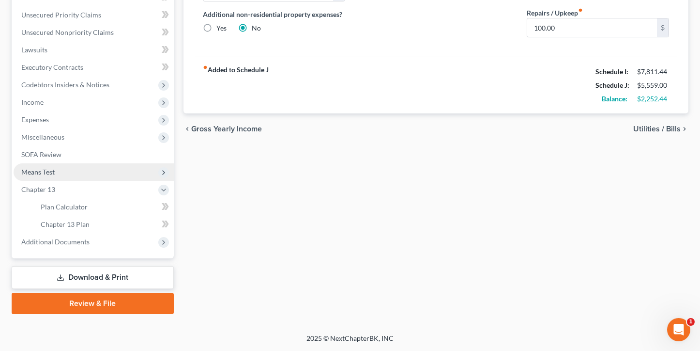
click at [50, 172] on span "Means Test" at bounding box center [37, 172] width 33 height 8
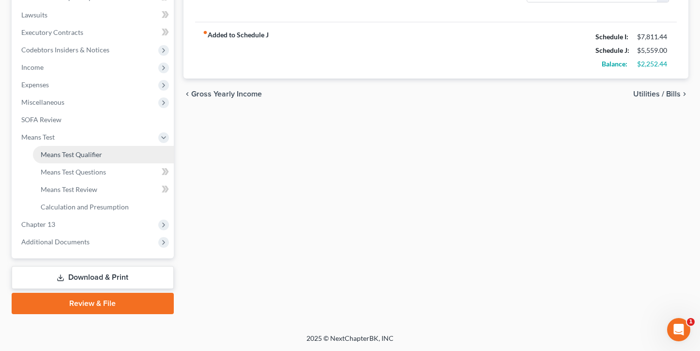
scroll to position [251, 0]
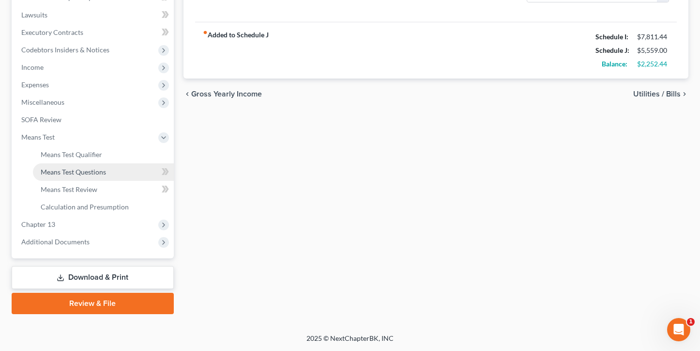
click at [61, 173] on span "Means Test Questions" at bounding box center [73, 172] width 65 height 8
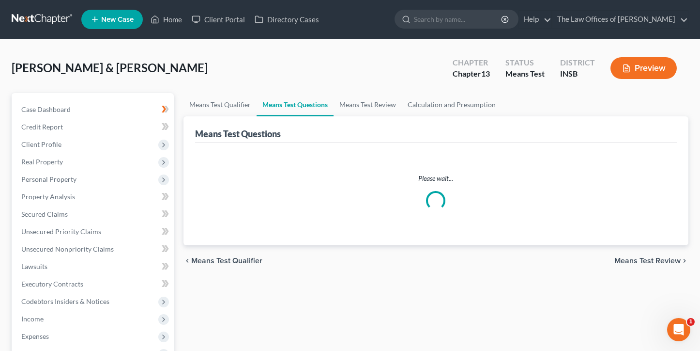
select select "2"
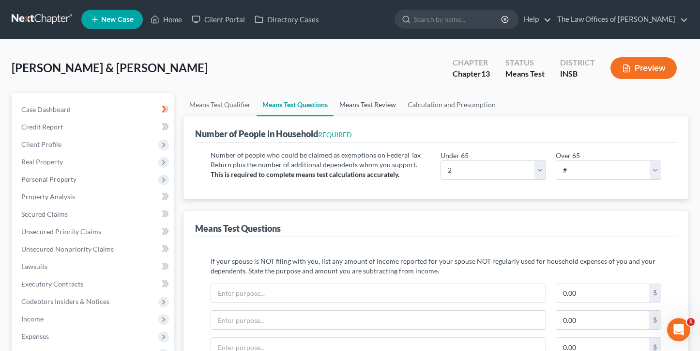
click at [369, 111] on link "Means Test Review" at bounding box center [368, 104] width 68 height 23
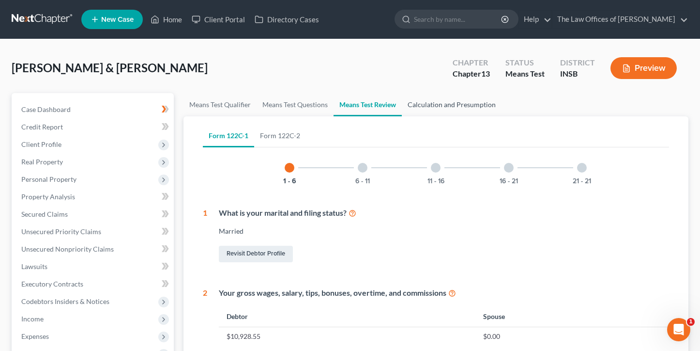
click at [441, 103] on link "Calculation and Presumption" at bounding box center [452, 104] width 100 height 23
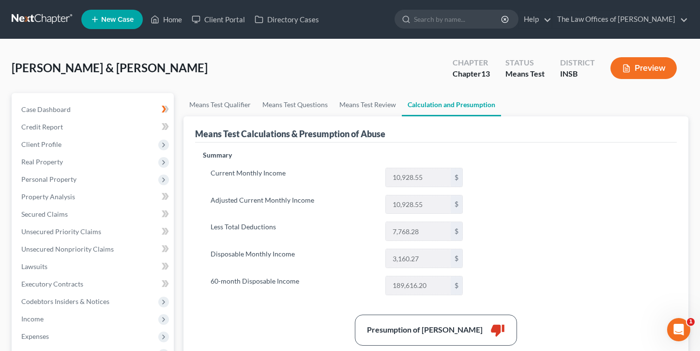
scroll to position [97, 0]
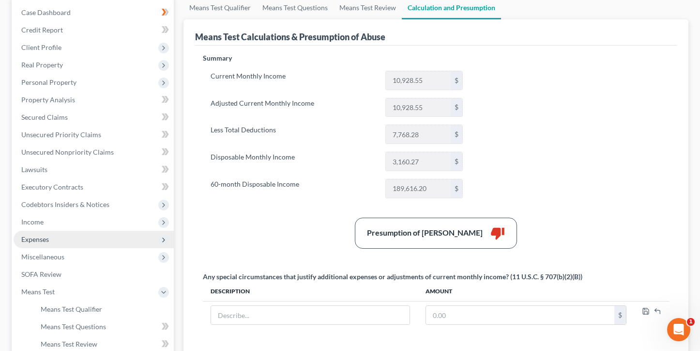
click at [106, 235] on span "Expenses" at bounding box center [94, 239] width 160 height 17
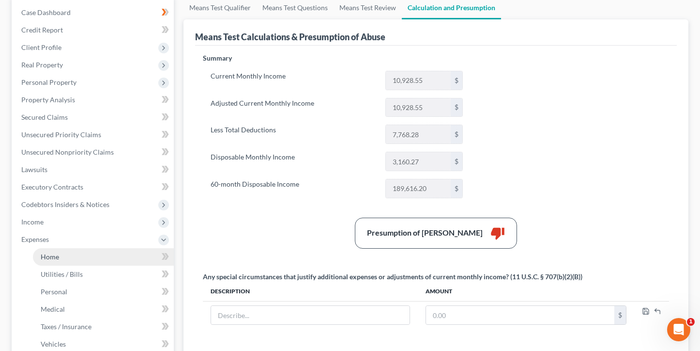
click at [77, 254] on link "Home" at bounding box center [103, 256] width 141 height 17
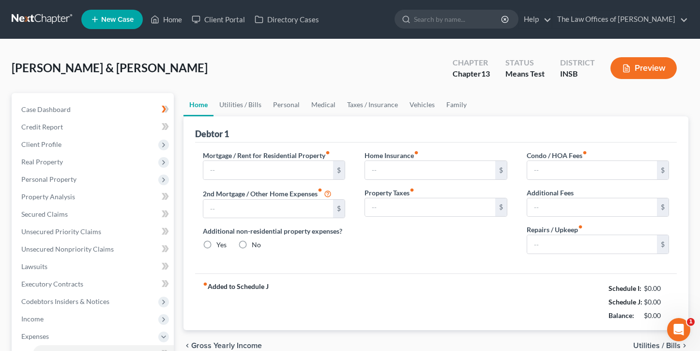
type input "900.00"
type input "0.00"
radio input "true"
type input "0.00"
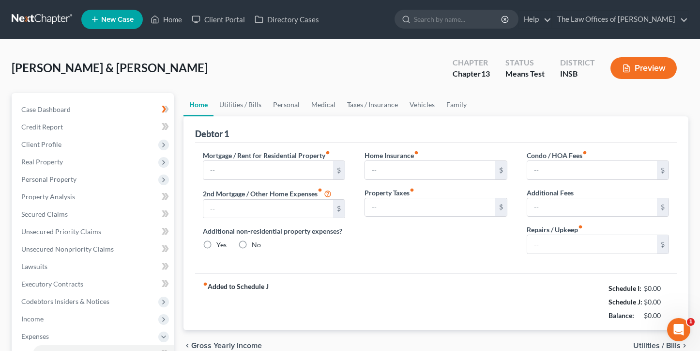
type input "0.00"
type input "100.00"
click at [178, 276] on div "Case Dashboard Payments Invoices Payments Payments Credit Report Client Profile" at bounding box center [93, 355] width 172 height 525
drag, startPoint x: 230, startPoint y: 85, endPoint x: 224, endPoint y: 85, distance: 5.8
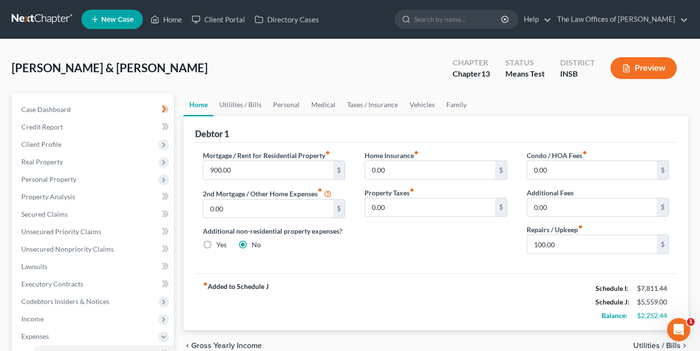
click at [230, 85] on div "Rodenberg, John & Kimberley Upgraded Chapter Chapter 13 Status Means Test Distr…" at bounding box center [350, 72] width 677 height 42
click at [37, 20] on link at bounding box center [43, 19] width 62 height 17
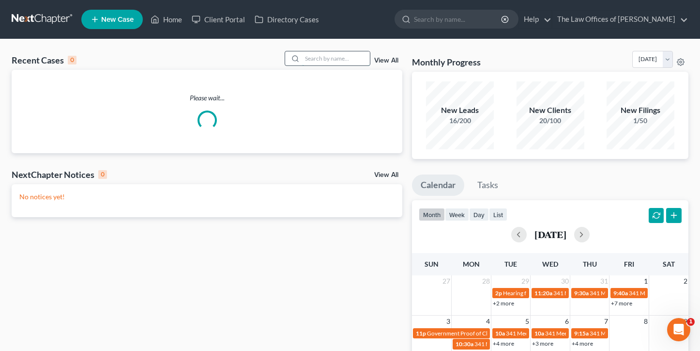
click at [348, 62] on input "search" at bounding box center [336, 58] width 68 height 14
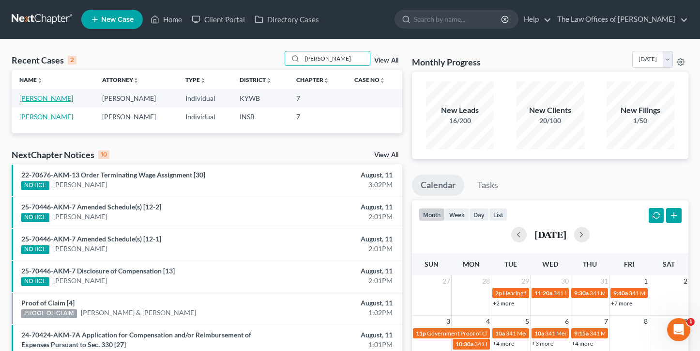
type input "[PERSON_NAME]"
click at [50, 102] on link "[PERSON_NAME]" at bounding box center [46, 98] width 54 height 8
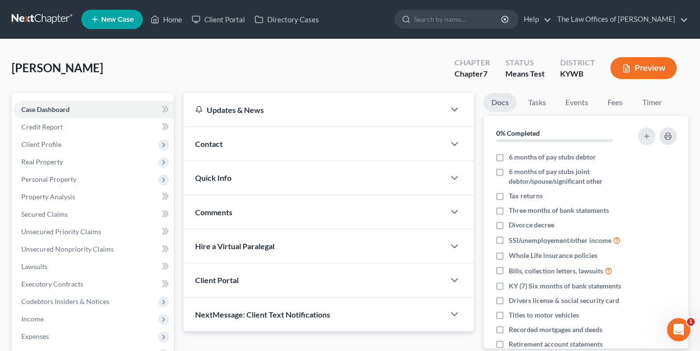
scroll to position [97, 0]
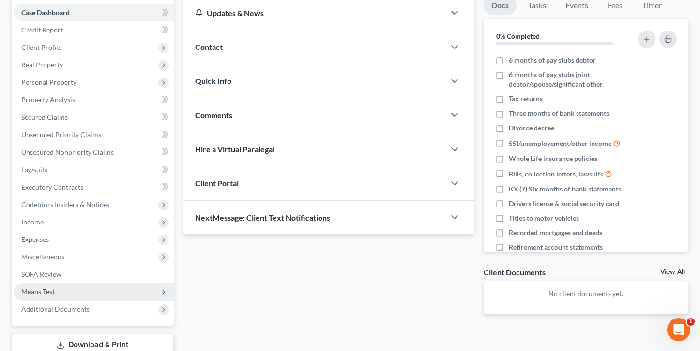
click at [49, 291] on span "Means Test" at bounding box center [37, 291] width 33 height 8
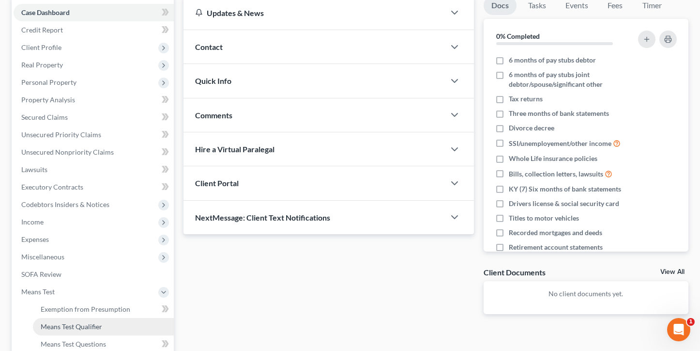
click at [67, 325] on span "Means Test Qualifier" at bounding box center [72, 326] width 62 height 8
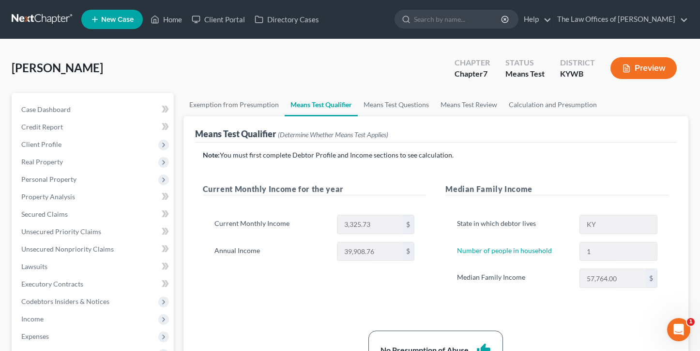
scroll to position [97, 0]
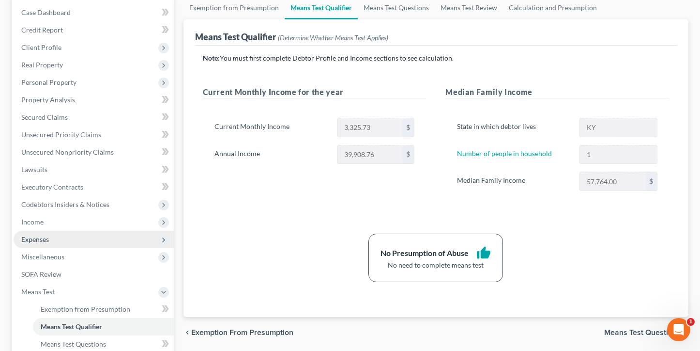
click at [44, 233] on span "Expenses" at bounding box center [94, 239] width 160 height 17
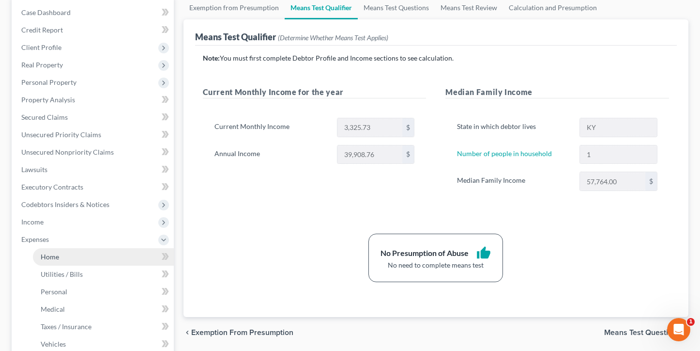
click at [51, 255] on span "Home" at bounding box center [50, 256] width 18 height 8
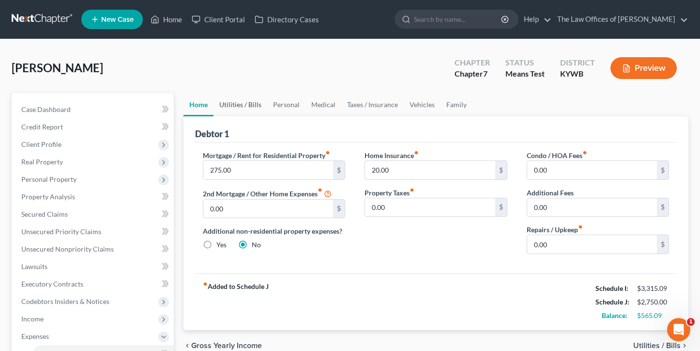
click at [232, 107] on link "Utilities / Bills" at bounding box center [241, 104] width 54 height 23
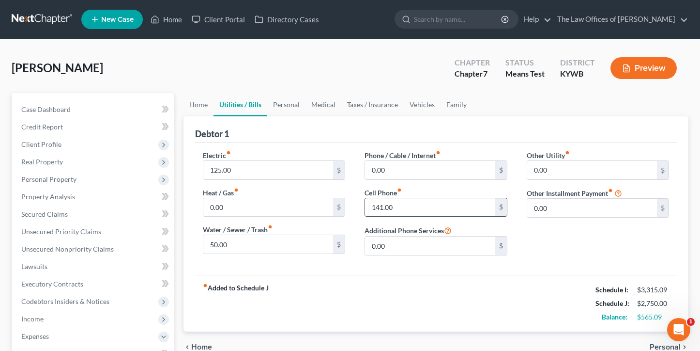
click at [394, 204] on input "141.00" at bounding box center [430, 207] width 130 height 18
type input "150.00"
click at [202, 106] on link "Home" at bounding box center [199, 104] width 30 height 23
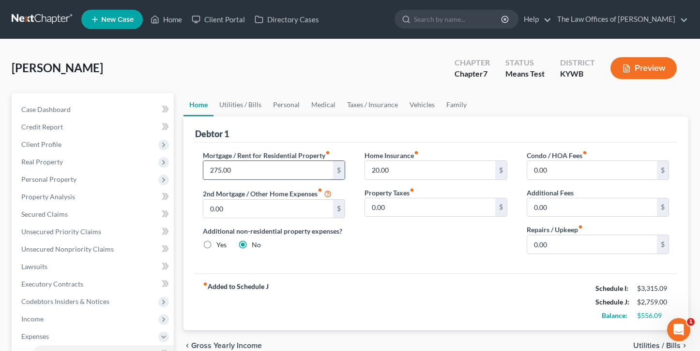
click at [242, 165] on input "275.00" at bounding box center [268, 170] width 130 height 18
click at [243, 104] on link "Utilities / Bills" at bounding box center [241, 104] width 54 height 23
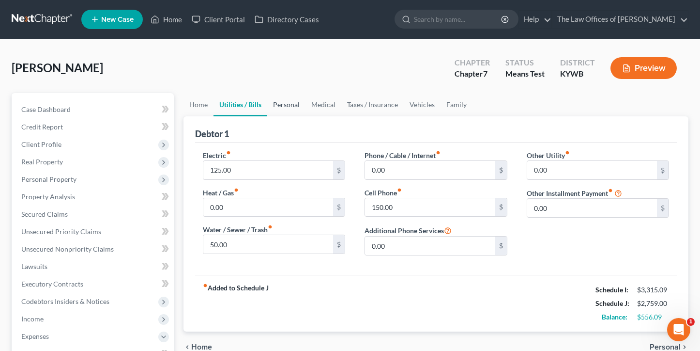
click at [283, 101] on link "Personal" at bounding box center [286, 104] width 38 height 23
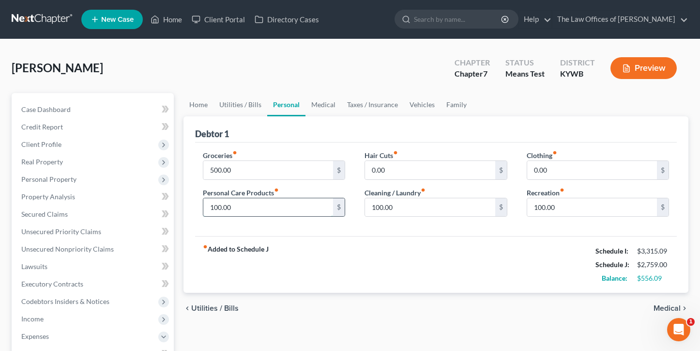
click at [268, 209] on input "100.00" at bounding box center [268, 207] width 130 height 18
type input "125.00"
click at [325, 106] on link "Medical" at bounding box center [324, 104] width 36 height 23
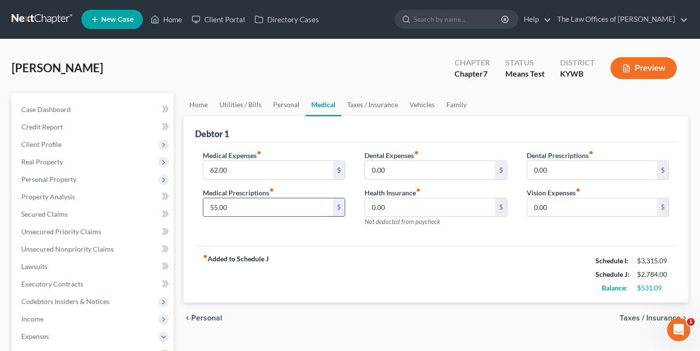
click at [243, 206] on input "55.00" at bounding box center [268, 207] width 130 height 18
type input "60.00"
click at [358, 105] on link "Taxes / Insurance" at bounding box center [372, 104] width 62 height 23
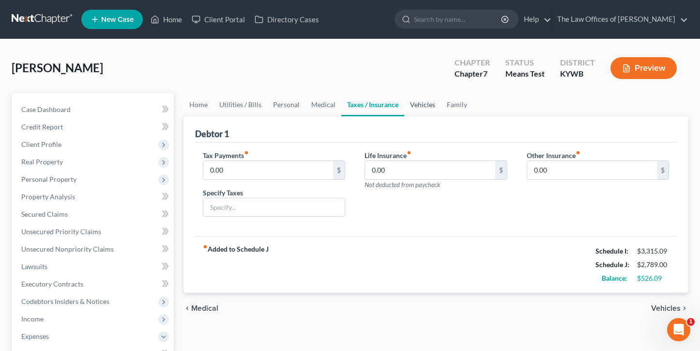
click at [427, 107] on link "Vehicles" at bounding box center [422, 104] width 37 height 23
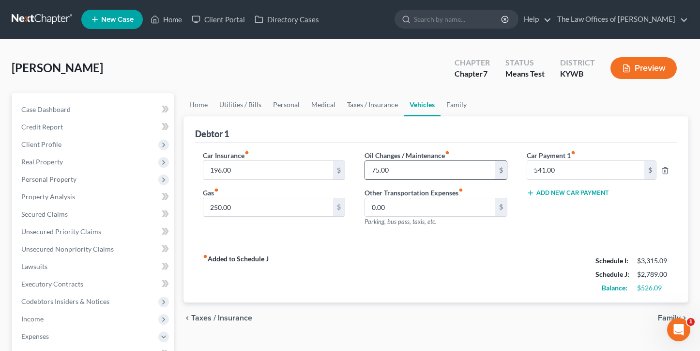
click at [394, 172] on input "75.00" at bounding box center [430, 170] width 130 height 18
type input "85.00"
click at [446, 109] on link "Family" at bounding box center [457, 104] width 32 height 23
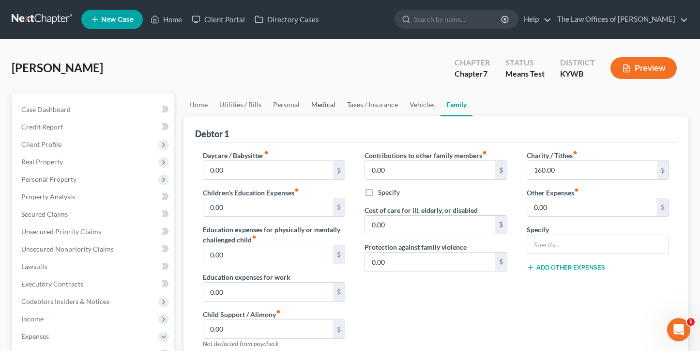
scroll to position [161, 0]
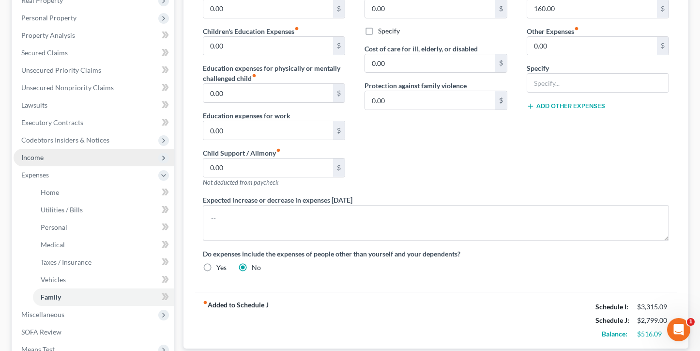
click at [57, 157] on span "Income" at bounding box center [94, 157] width 160 height 17
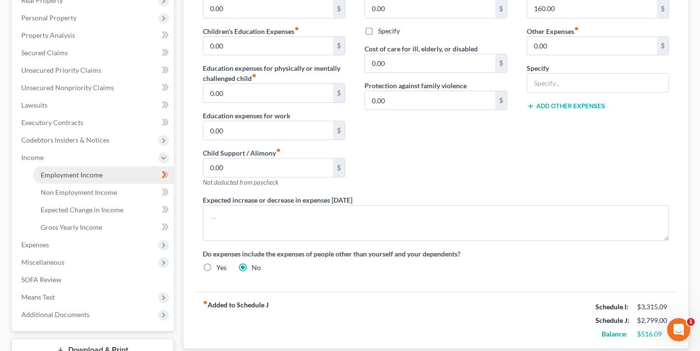
click at [54, 177] on span "Employment Income" at bounding box center [72, 174] width 62 height 8
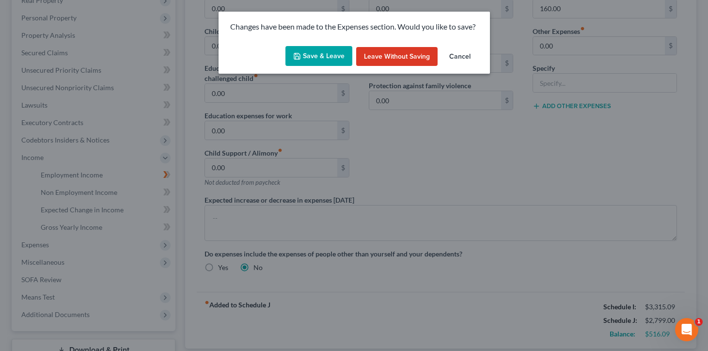
click at [322, 60] on button "Save & Leave" at bounding box center [318, 56] width 67 height 20
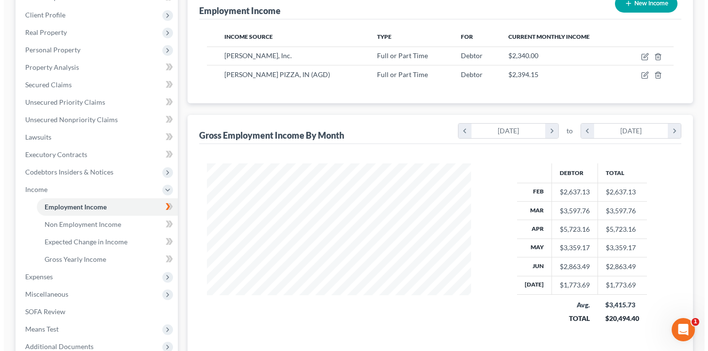
scroll to position [65, 0]
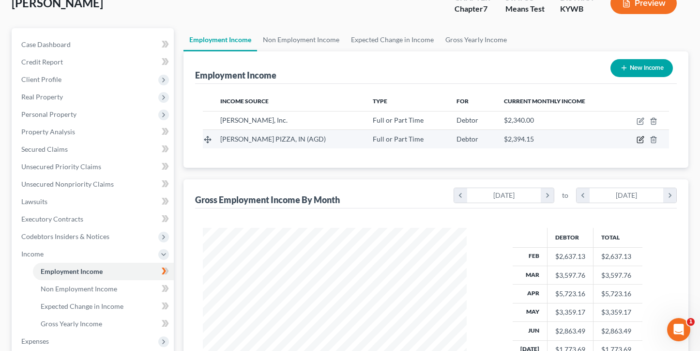
click at [641, 140] on icon "button" at bounding box center [641, 139] width 4 height 4
select select "0"
select select "14"
select select "2"
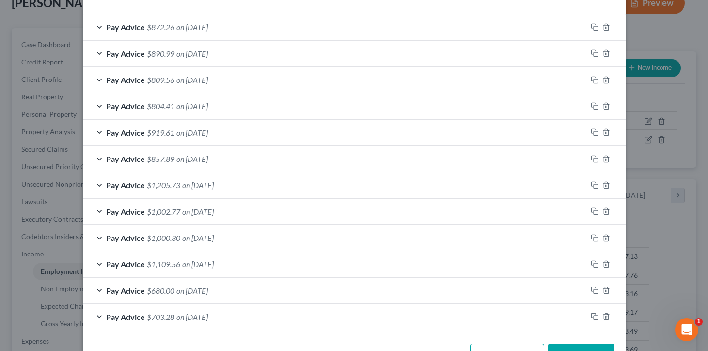
scroll to position [283, 0]
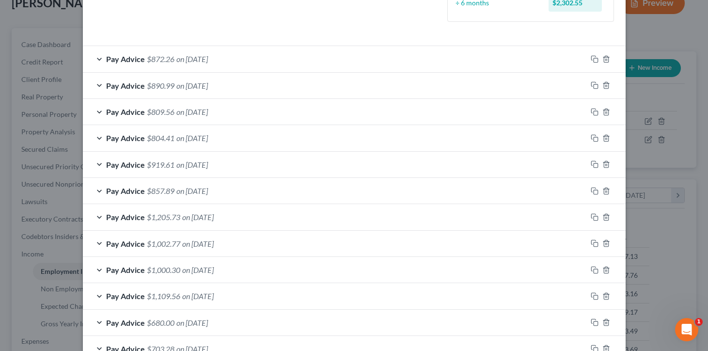
click at [246, 165] on div "Pay Advice $919.61 on [DATE]" at bounding box center [335, 165] width 504 height 26
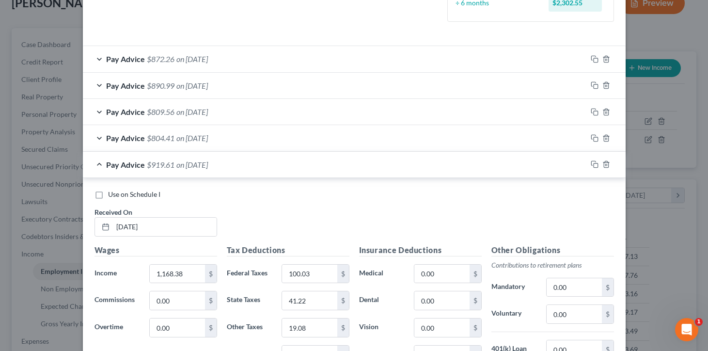
click at [108, 195] on label "Use on Schedule I" at bounding box center [134, 194] width 52 height 10
click at [112, 195] on input "Use on Schedule I" at bounding box center [115, 192] width 6 height 6
checkbox input "true"
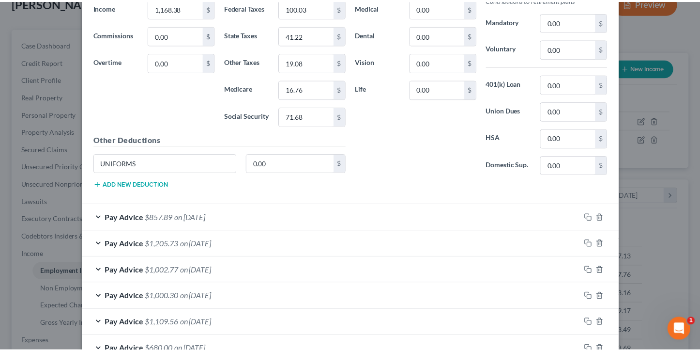
scroll to position [639, 0]
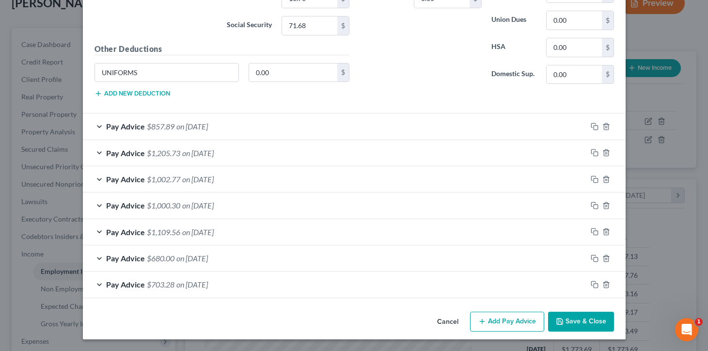
click at [568, 323] on button "Save & Close" at bounding box center [581, 321] width 66 height 20
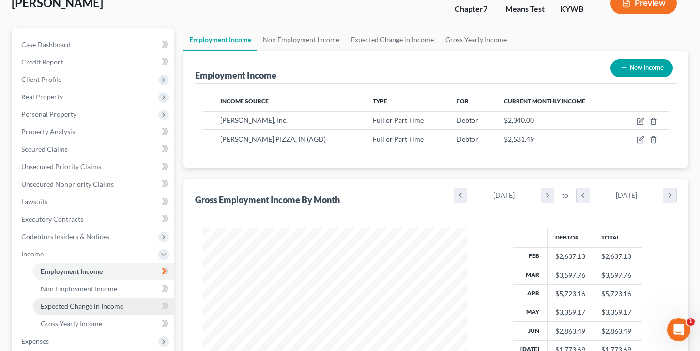
scroll to position [129, 0]
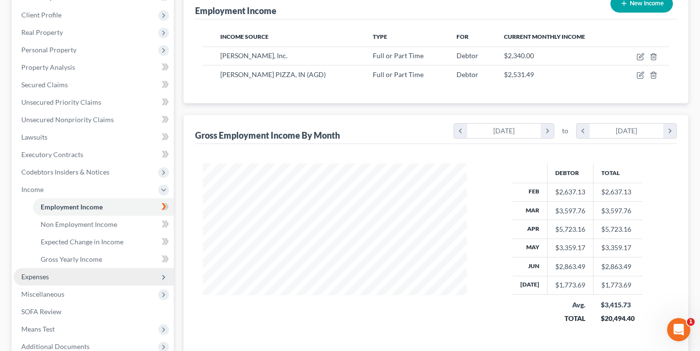
click at [48, 273] on span "Expenses" at bounding box center [35, 276] width 28 height 8
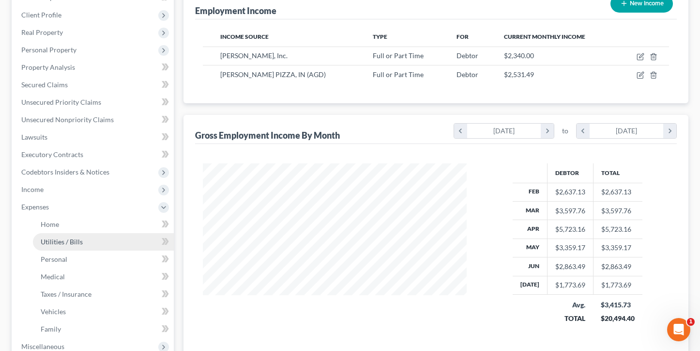
click at [56, 240] on span "Utilities / Bills" at bounding box center [62, 241] width 42 height 8
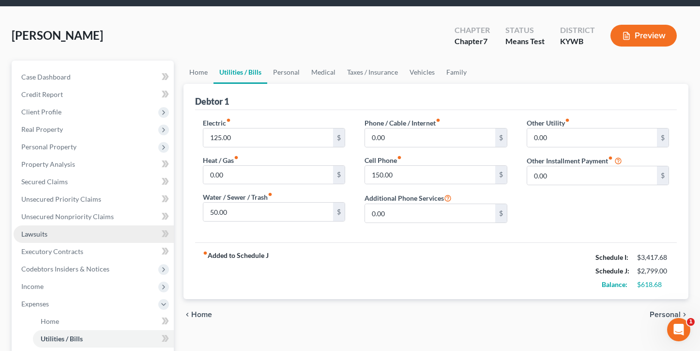
scroll to position [64, 0]
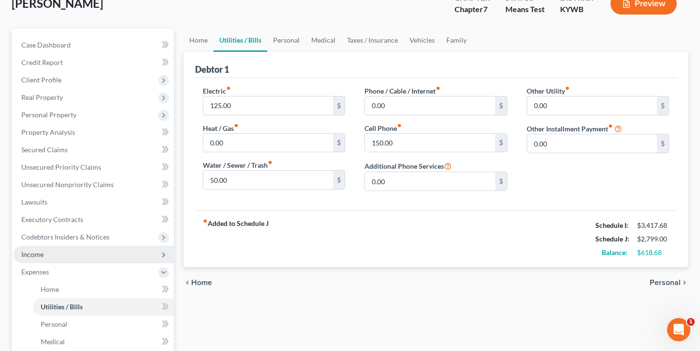
click at [46, 257] on span "Income" at bounding box center [94, 254] width 160 height 17
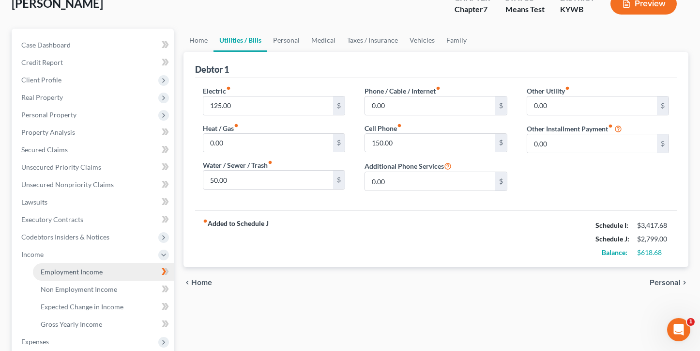
click at [50, 270] on span "Employment Income" at bounding box center [72, 271] width 62 height 8
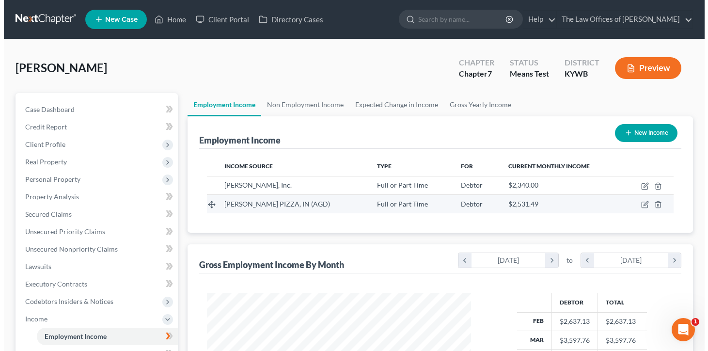
scroll to position [174, 284]
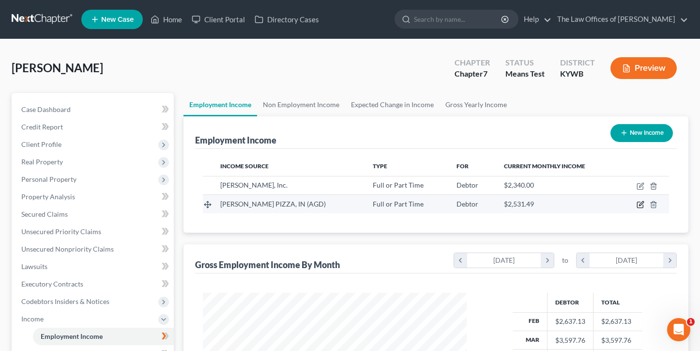
click at [638, 208] on icon "button" at bounding box center [640, 205] width 6 height 6
select select "0"
select select "14"
select select "2"
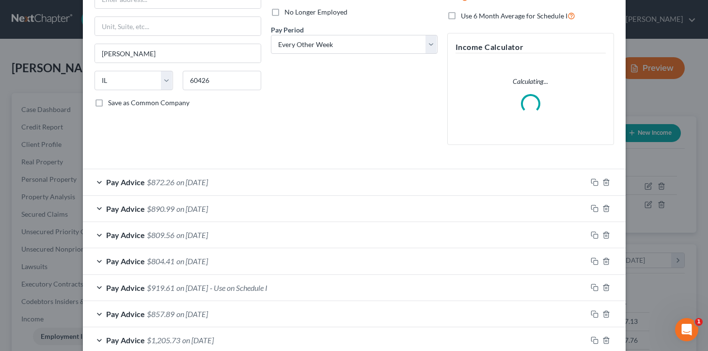
scroll to position [226, 0]
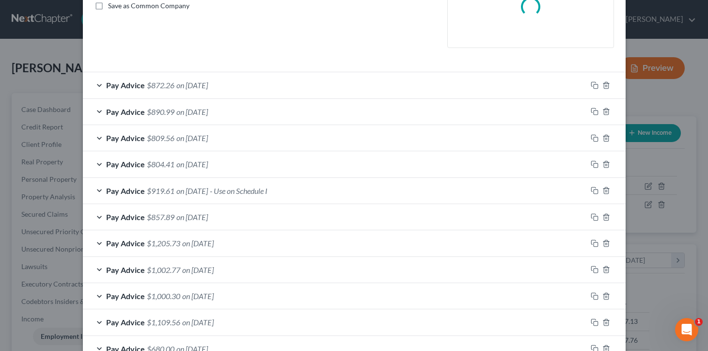
click at [147, 193] on span "$919.61" at bounding box center [161, 190] width 28 height 9
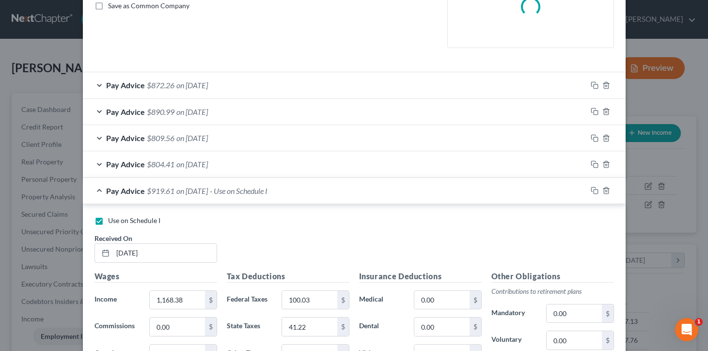
click at [108, 222] on label "Use on Schedule I" at bounding box center [134, 221] width 52 height 10
click at [112, 222] on input "Use on Schedule I" at bounding box center [115, 219] width 6 height 6
checkbox input "false"
click at [255, 197] on div "Pay Advice $919.61 on [DATE]" at bounding box center [335, 191] width 504 height 26
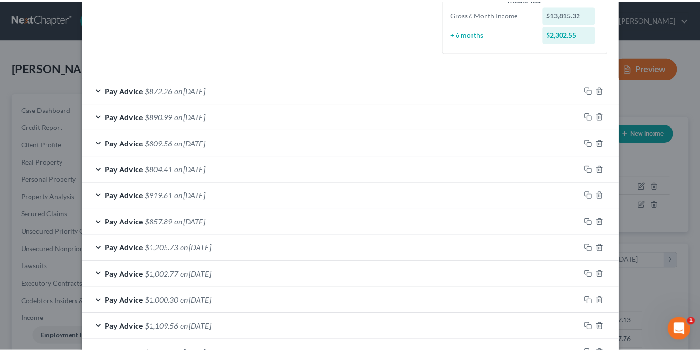
scroll to position [348, 0]
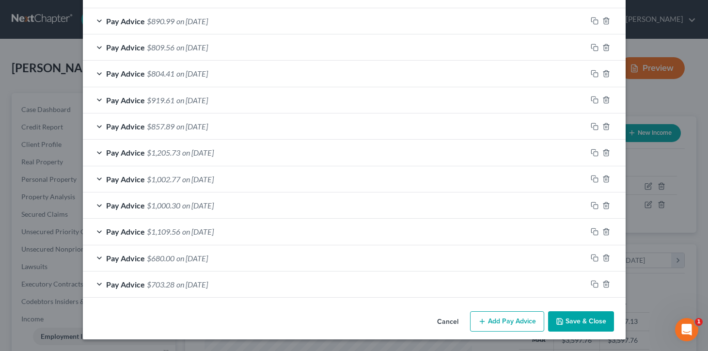
click at [571, 315] on button "Save & Close" at bounding box center [581, 321] width 66 height 20
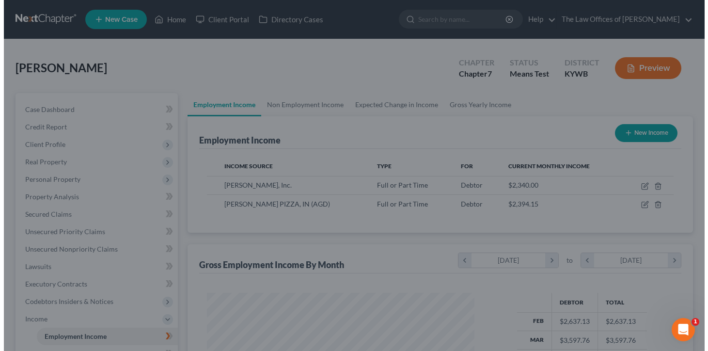
scroll to position [484162, 484052]
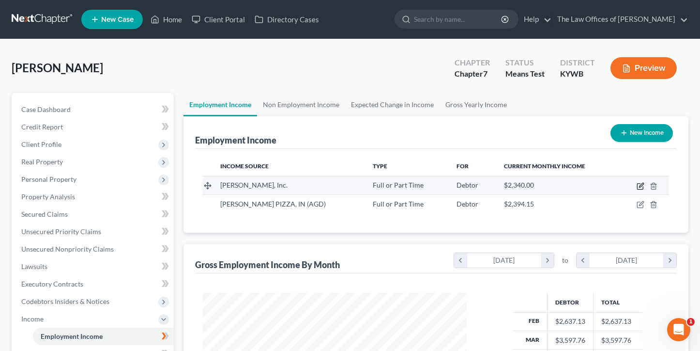
click at [640, 186] on icon "button" at bounding box center [641, 185] width 4 height 4
select select "0"
select select "36"
select select "3"
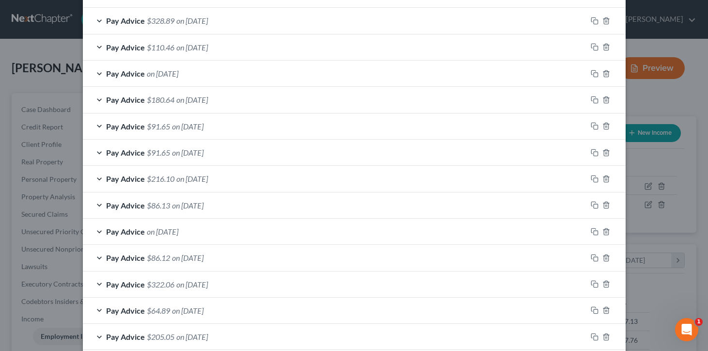
scroll to position [255, 0]
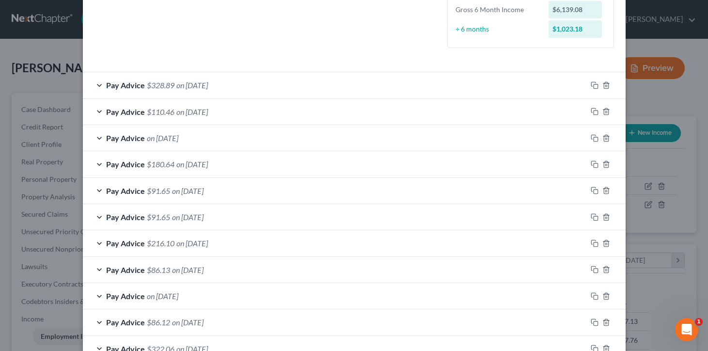
click at [237, 301] on div "Pay Advice on [DATE]" at bounding box center [335, 296] width 504 height 26
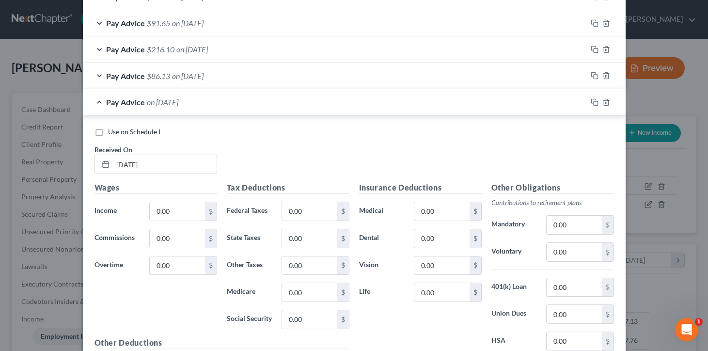
scroll to position [417, 0]
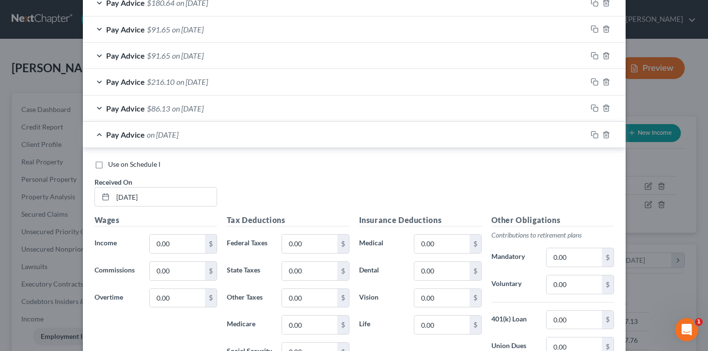
click at [205, 136] on div "Pay Advice on [DATE]" at bounding box center [335, 135] width 504 height 26
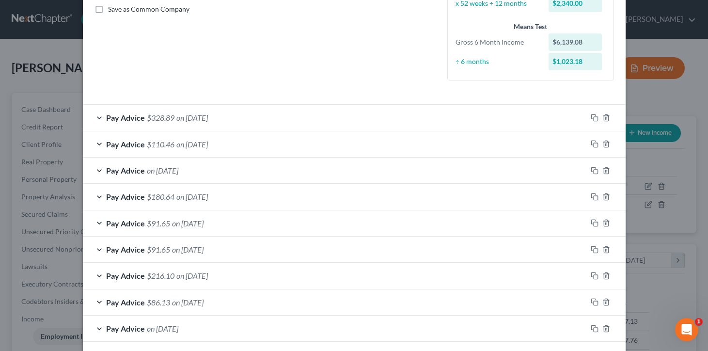
scroll to position [190, 0]
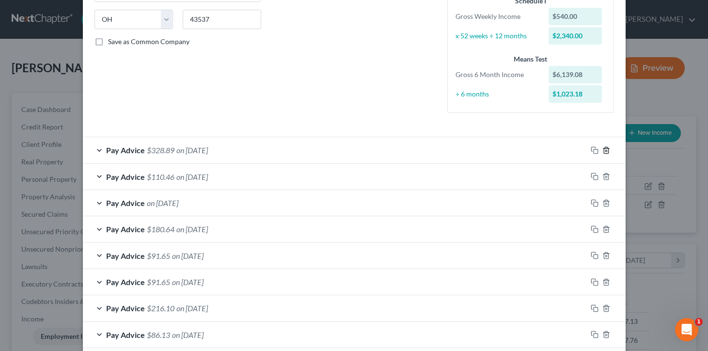
click at [602, 153] on icon "button" at bounding box center [606, 150] width 8 height 8
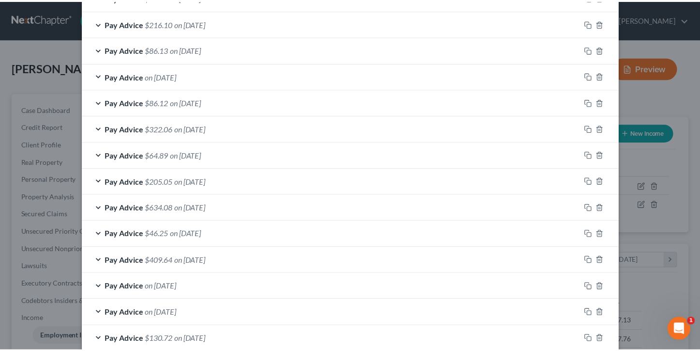
scroll to position [662, 0]
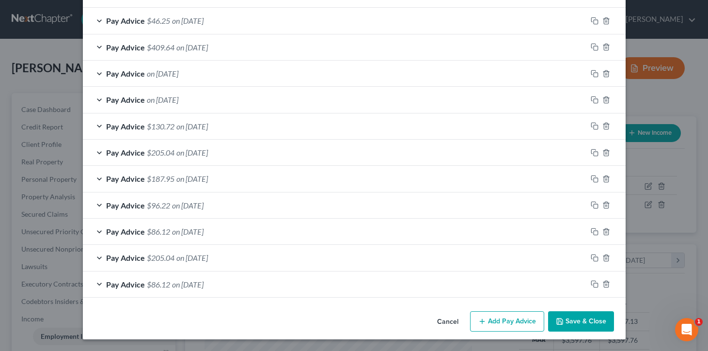
click at [566, 325] on button "Save & Close" at bounding box center [581, 321] width 66 height 20
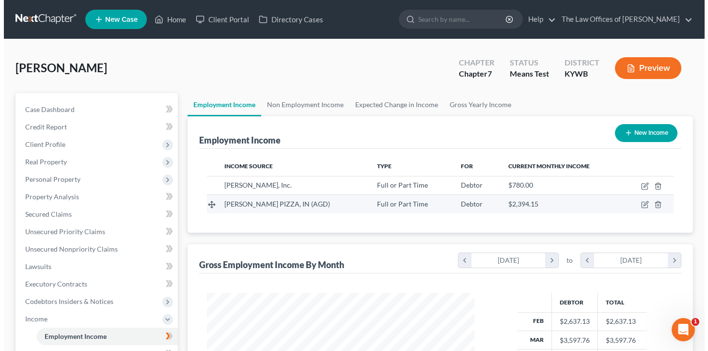
scroll to position [484162, 484052]
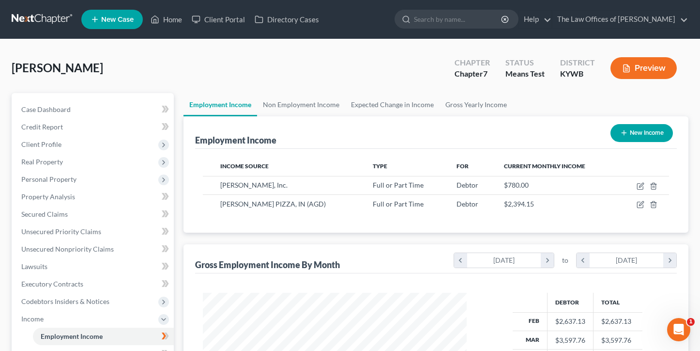
drag, startPoint x: 445, startPoint y: 217, endPoint x: 513, endPoint y: 220, distance: 68.4
click at [500, 219] on div "Income Source Type For Current Monthly Income [PERSON_NAME], Inc. Full or Part …" at bounding box center [436, 191] width 482 height 84
click at [639, 187] on icon "button" at bounding box center [641, 186] width 8 height 8
select select "0"
select select "36"
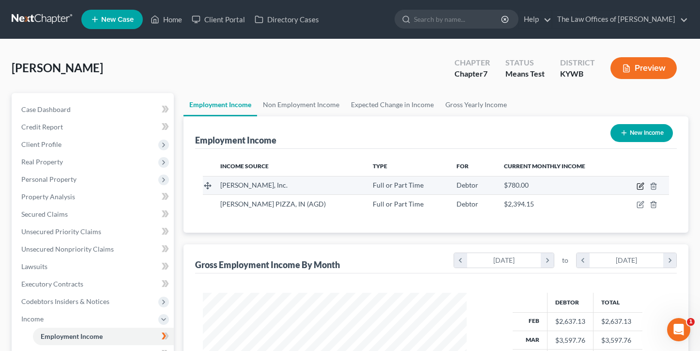
select select "3"
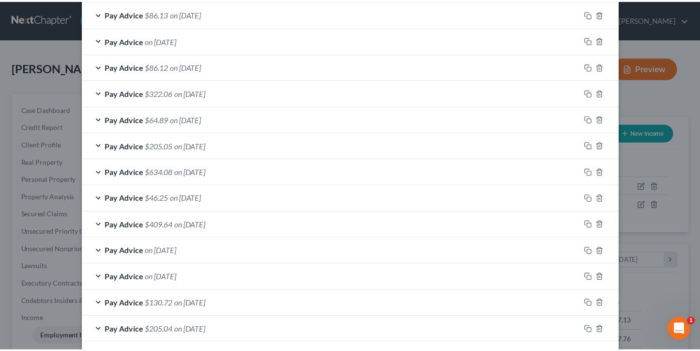
scroll to position [662, 0]
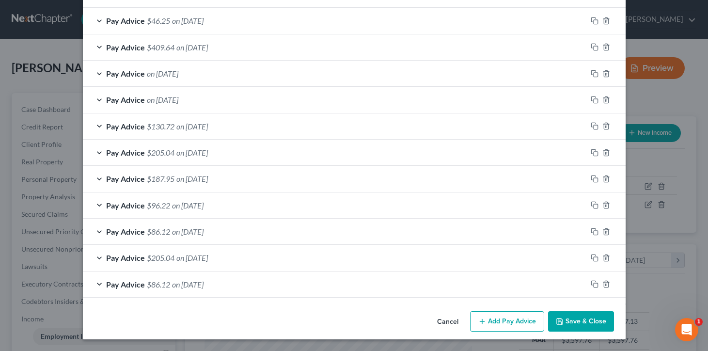
click at [566, 322] on button "Save & Close" at bounding box center [581, 321] width 66 height 20
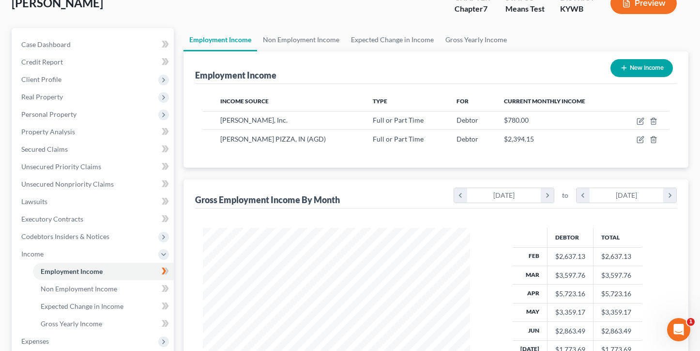
scroll to position [194, 0]
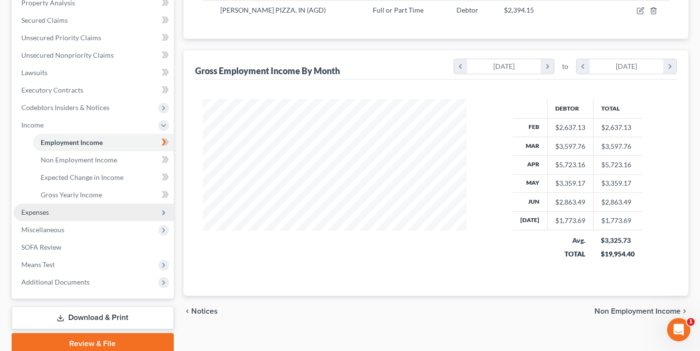
click at [61, 215] on span "Expenses" at bounding box center [94, 211] width 160 height 17
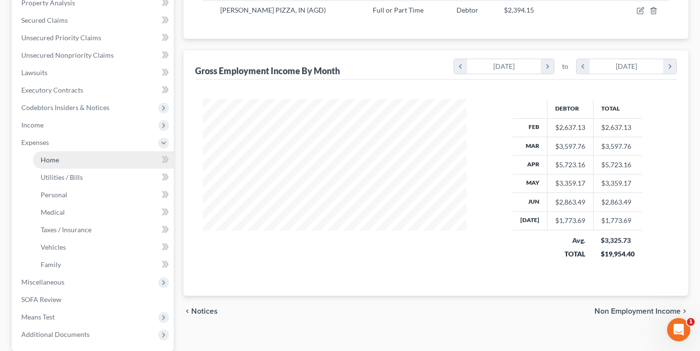
click at [52, 160] on span "Home" at bounding box center [50, 159] width 18 height 8
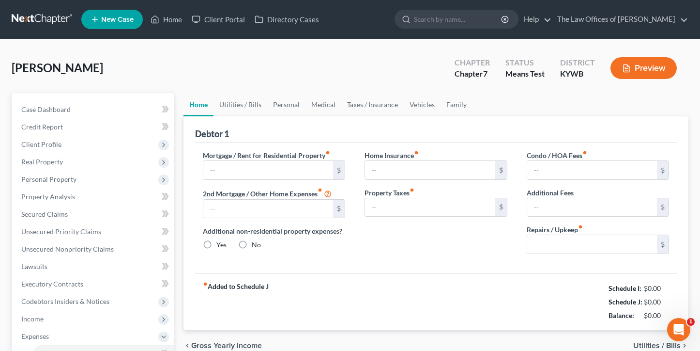
type input "275.00"
type input "0.00"
radio input "true"
type input "20.00"
type input "0.00"
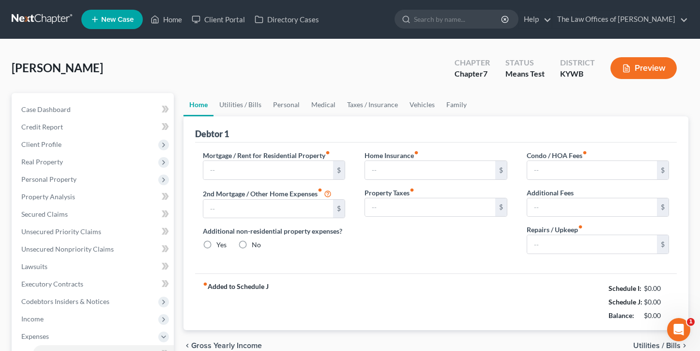
type input "0.00"
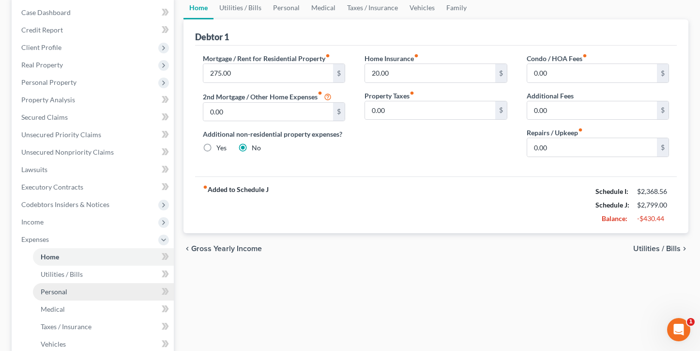
scroll to position [129, 0]
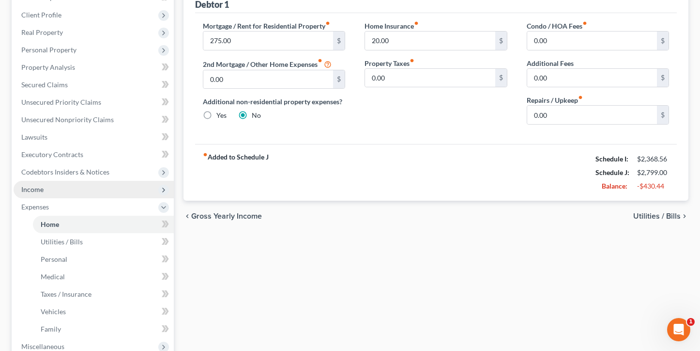
click at [40, 194] on span "Income" at bounding box center [94, 189] width 160 height 17
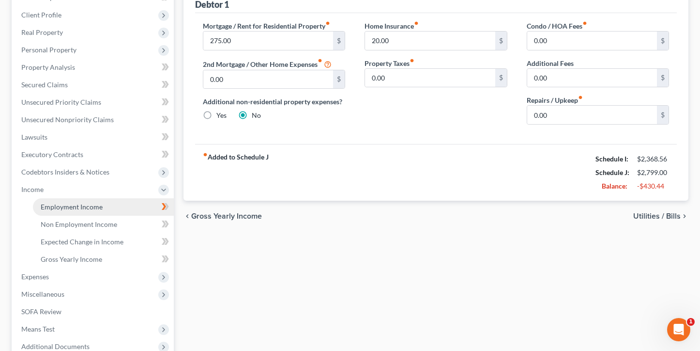
click at [46, 202] on span "Employment Income" at bounding box center [72, 206] width 62 height 8
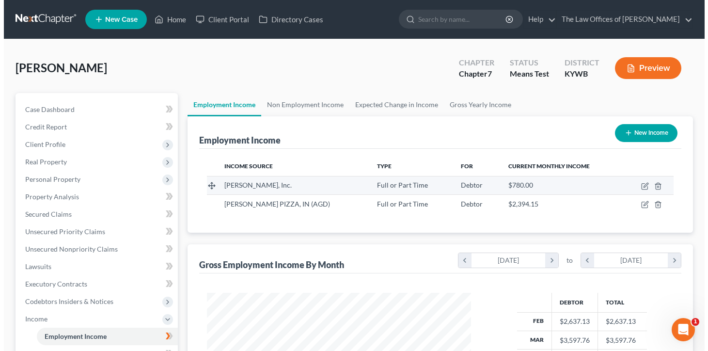
scroll to position [174, 284]
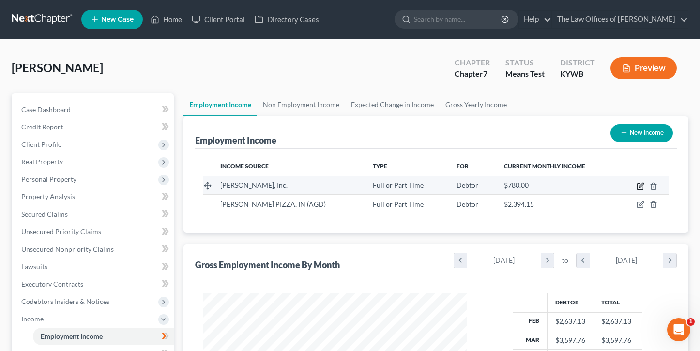
click at [637, 188] on icon "button" at bounding box center [640, 187] width 6 height 6
select select "0"
select select "36"
select select "3"
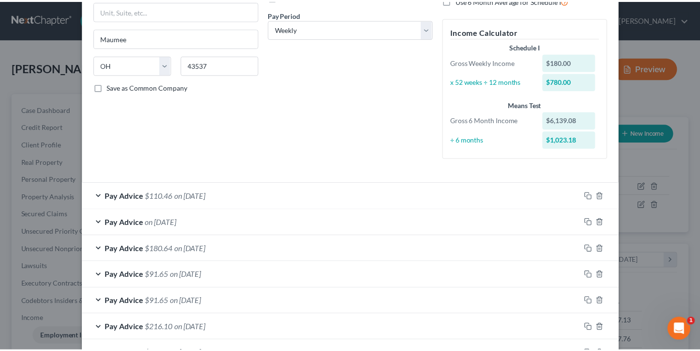
scroll to position [0, 0]
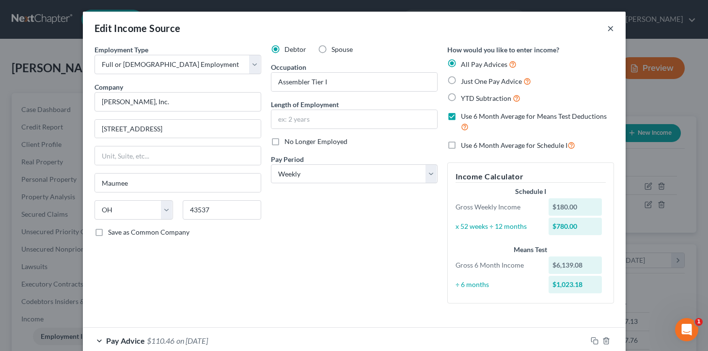
click at [607, 31] on button "×" at bounding box center [610, 28] width 7 height 12
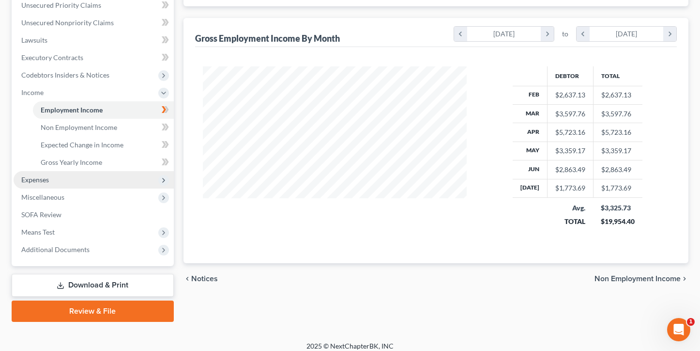
click at [58, 184] on span "Expenses" at bounding box center [94, 179] width 160 height 17
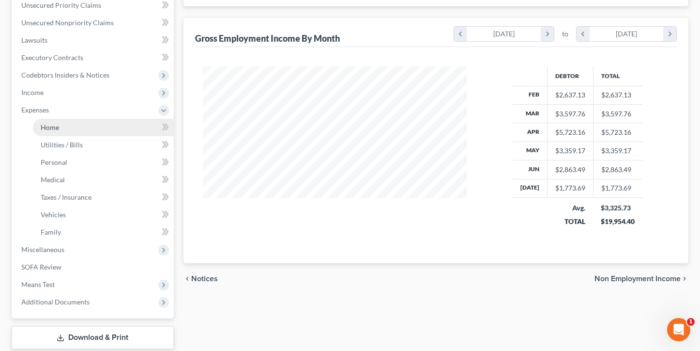
click at [63, 132] on link "Home" at bounding box center [103, 127] width 141 height 17
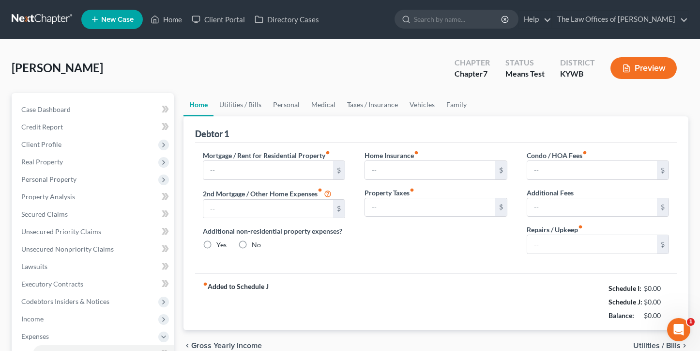
type input "275.00"
type input "0.00"
radio input "true"
type input "20.00"
type input "0.00"
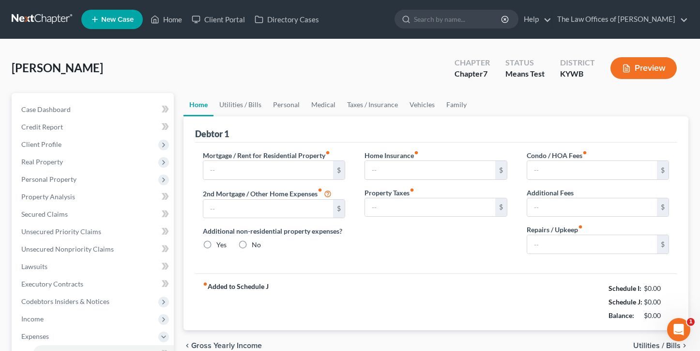
type input "0.00"
click at [244, 104] on link "Utilities / Bills" at bounding box center [241, 104] width 54 height 23
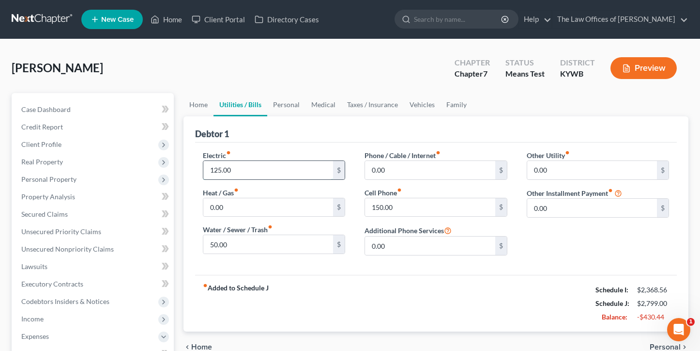
click at [239, 170] on input "125.00" at bounding box center [268, 170] width 130 height 18
click at [235, 240] on input "50.00" at bounding box center [268, 244] width 130 height 18
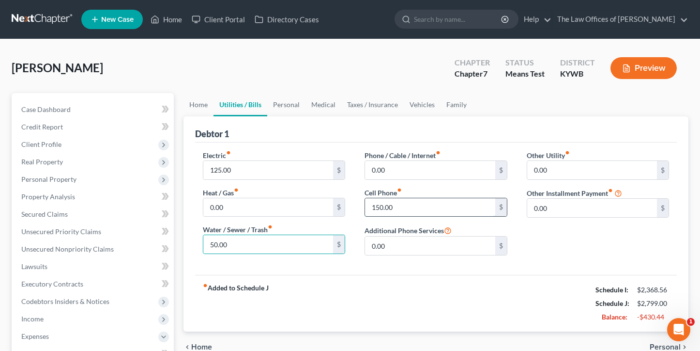
click at [401, 208] on input "150.00" at bounding box center [430, 207] width 130 height 18
type input "120.00"
click at [283, 103] on link "Personal" at bounding box center [286, 104] width 38 height 23
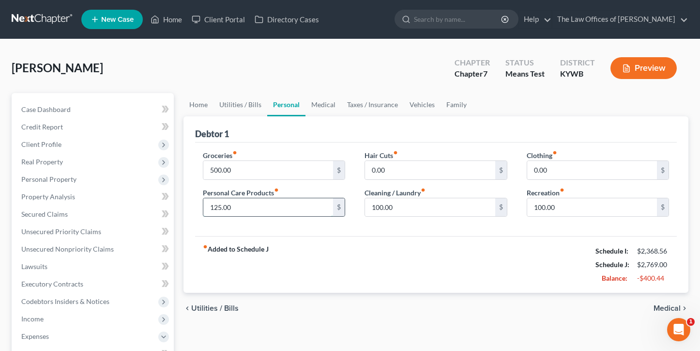
click at [247, 209] on input "125.00" at bounding box center [268, 207] width 130 height 18
type input "100.00"
click at [555, 205] on input "100.00" at bounding box center [592, 207] width 130 height 18
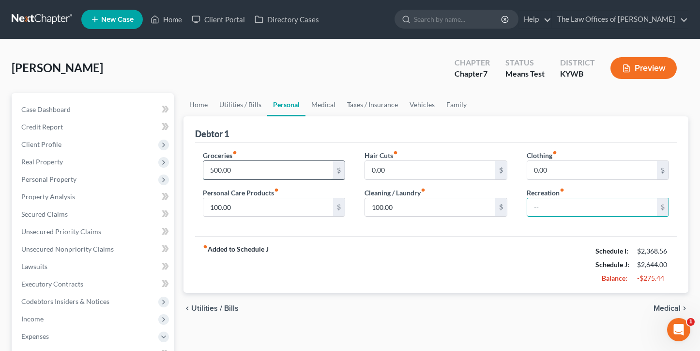
click at [265, 165] on input "500.00" at bounding box center [268, 170] width 130 height 18
type input "450.00"
click at [323, 108] on link "Medical" at bounding box center [324, 104] width 36 height 23
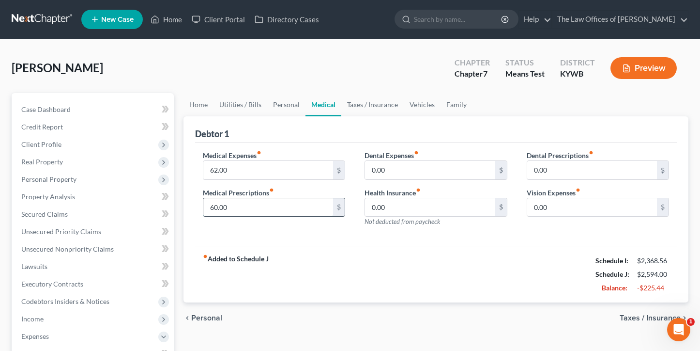
click at [236, 206] on input "60.00" at bounding box center [268, 207] width 130 height 18
type input "50.00"
click at [369, 109] on link "Taxes / Insurance" at bounding box center [372, 104] width 62 height 23
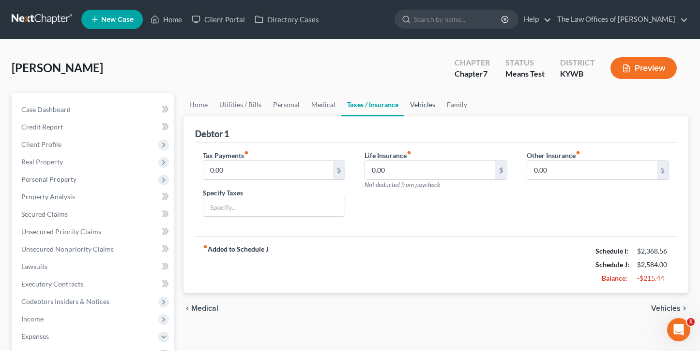
click at [415, 110] on link "Vehicles" at bounding box center [422, 104] width 37 height 23
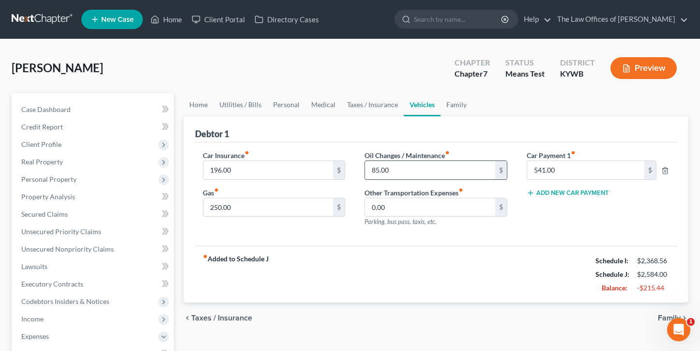
click at [386, 170] on input "85.00" at bounding box center [430, 170] width 130 height 18
type input "50.00"
click at [259, 211] on input "250.00" at bounding box center [268, 207] width 130 height 18
type input "200.00"
click at [451, 106] on link "Family" at bounding box center [457, 104] width 32 height 23
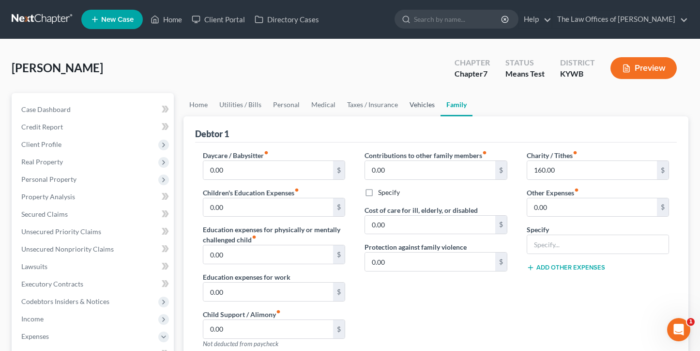
click at [416, 104] on link "Vehicles" at bounding box center [422, 104] width 37 height 23
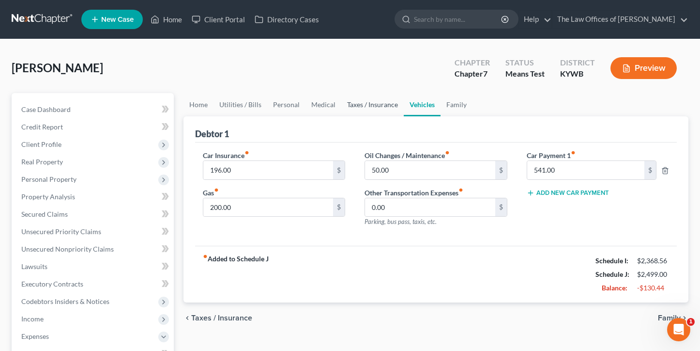
click at [356, 101] on link "Taxes / Insurance" at bounding box center [372, 104] width 62 height 23
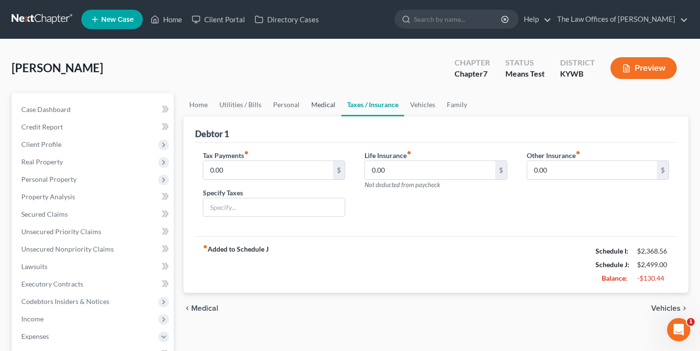
click at [319, 110] on link "Medical" at bounding box center [324, 104] width 36 height 23
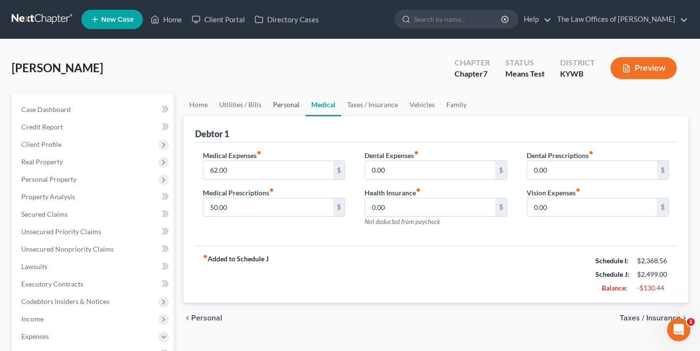
click at [285, 109] on link "Personal" at bounding box center [286, 104] width 38 height 23
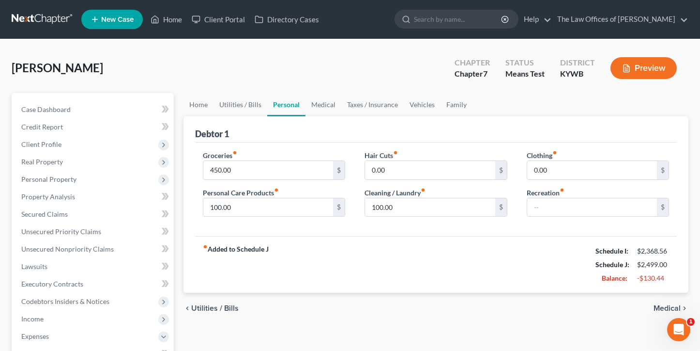
click at [56, 52] on div "[PERSON_NAME] Upgraded Chapter Chapter 7 Status Means Test District [GEOGRAPHIC…" at bounding box center [350, 72] width 677 height 42
